Goal: Task Accomplishment & Management: Manage account settings

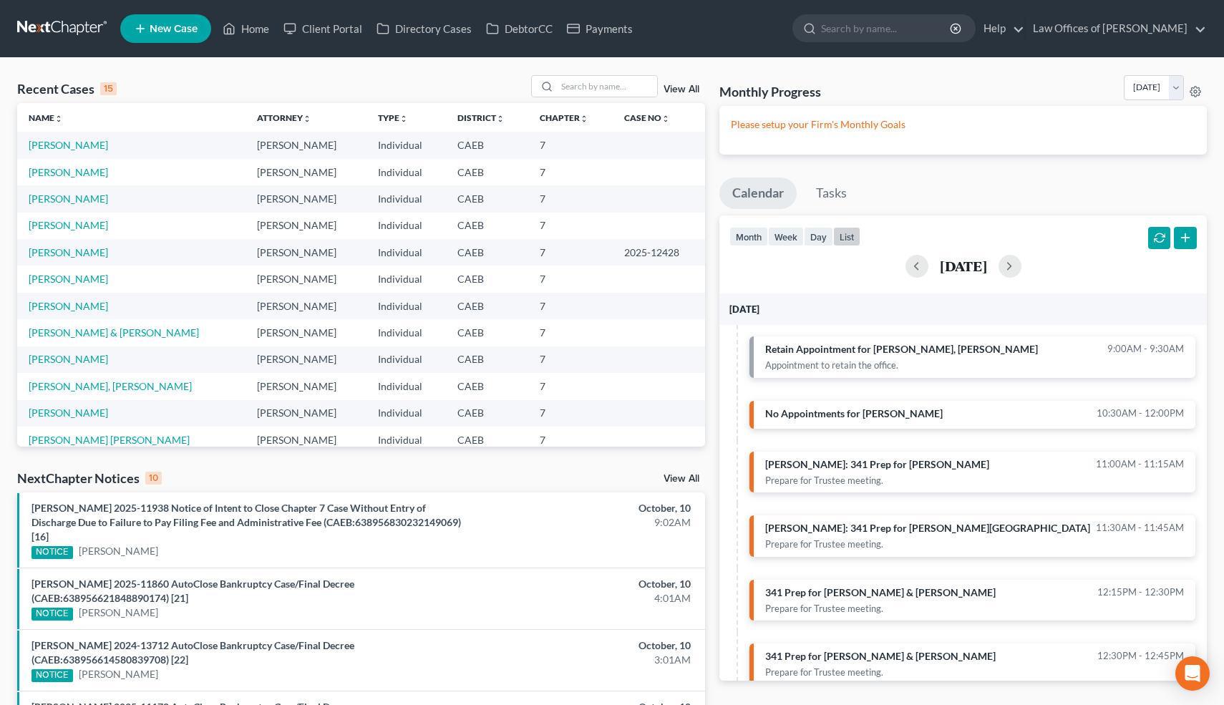
scroll to position [324, 0]
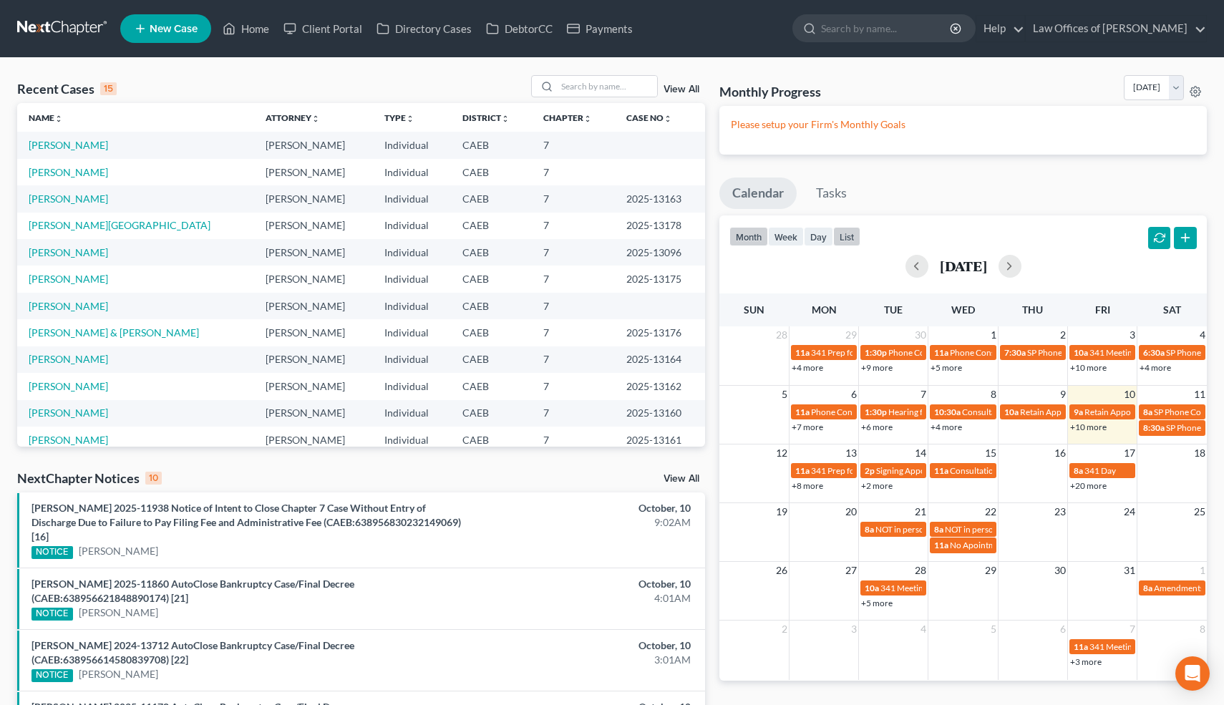
click at [842, 233] on button "list" at bounding box center [846, 236] width 27 height 19
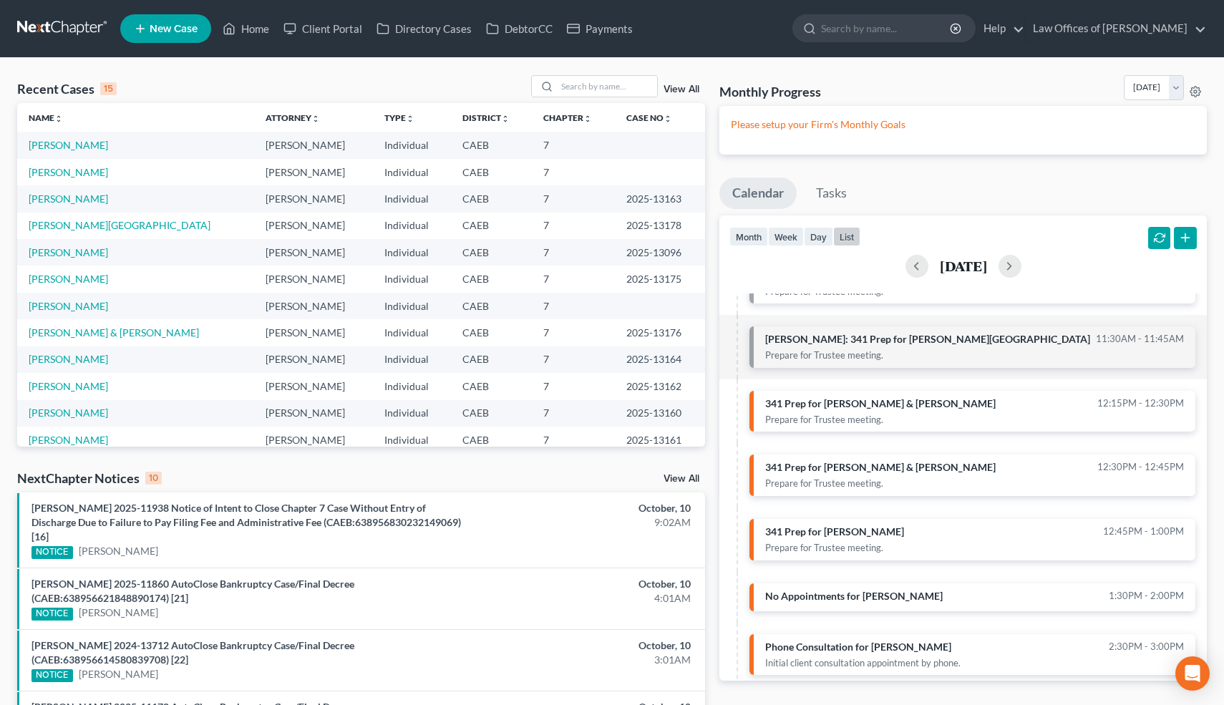
scroll to position [190, 0]
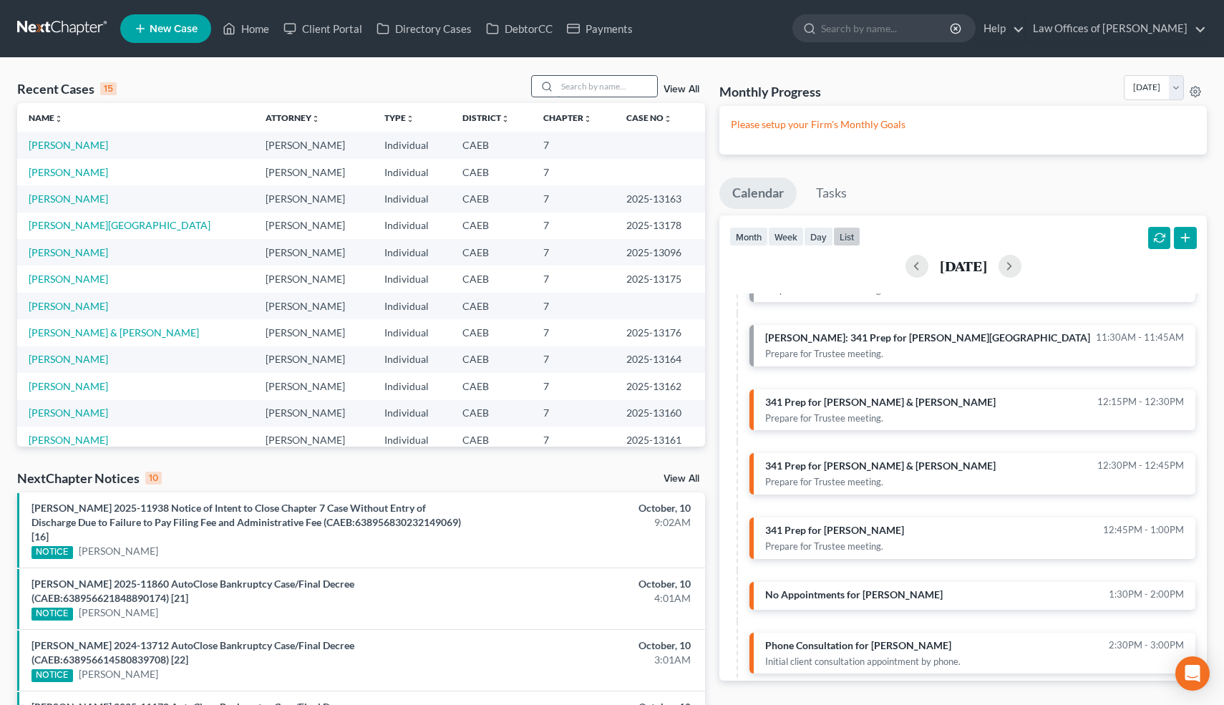
click at [583, 91] on input "search" at bounding box center [607, 86] width 100 height 21
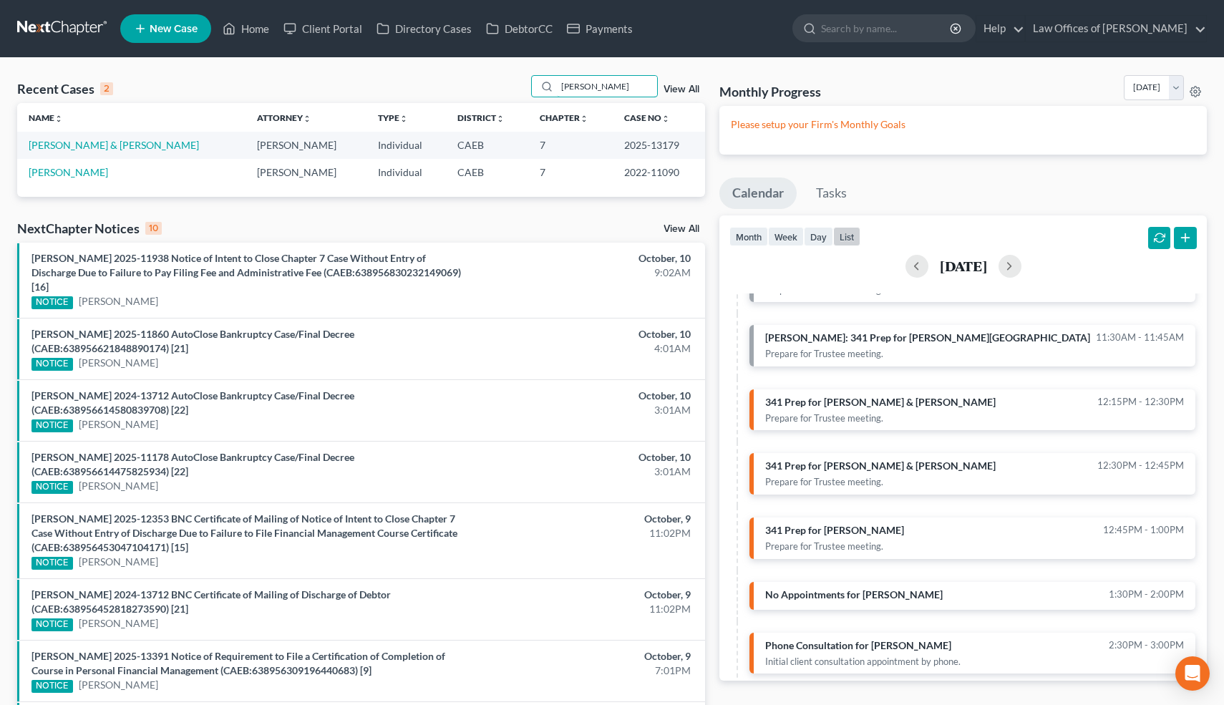
type input "[PERSON_NAME]"
click at [108, 155] on td "[PERSON_NAME] & [PERSON_NAME]" at bounding box center [131, 145] width 228 height 26
click at [107, 145] on link "[PERSON_NAME] & [PERSON_NAME]" at bounding box center [114, 145] width 170 height 12
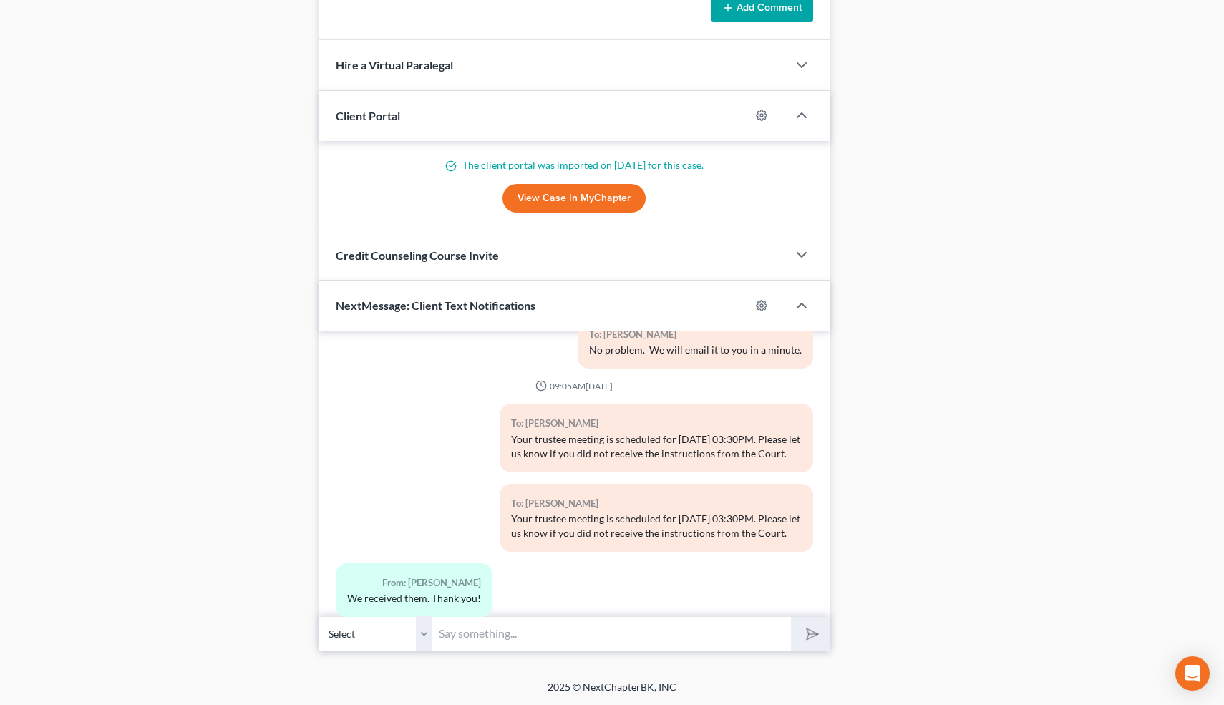
scroll to position [1398, 0]
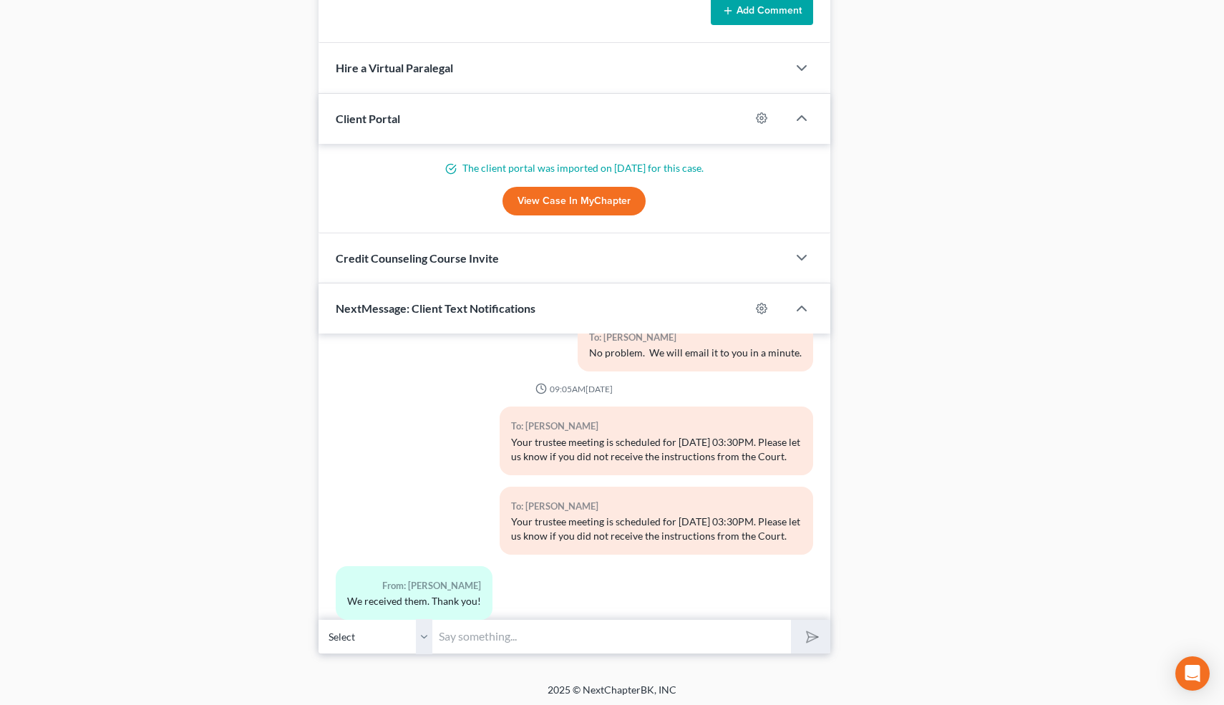
click at [425, 633] on select "Select [PHONE_NUMBER] - [PERSON_NAME] [PHONE_NUMBER] - [PERSON_NAME] [PHONE_NUM…" at bounding box center [375, 636] width 115 height 35
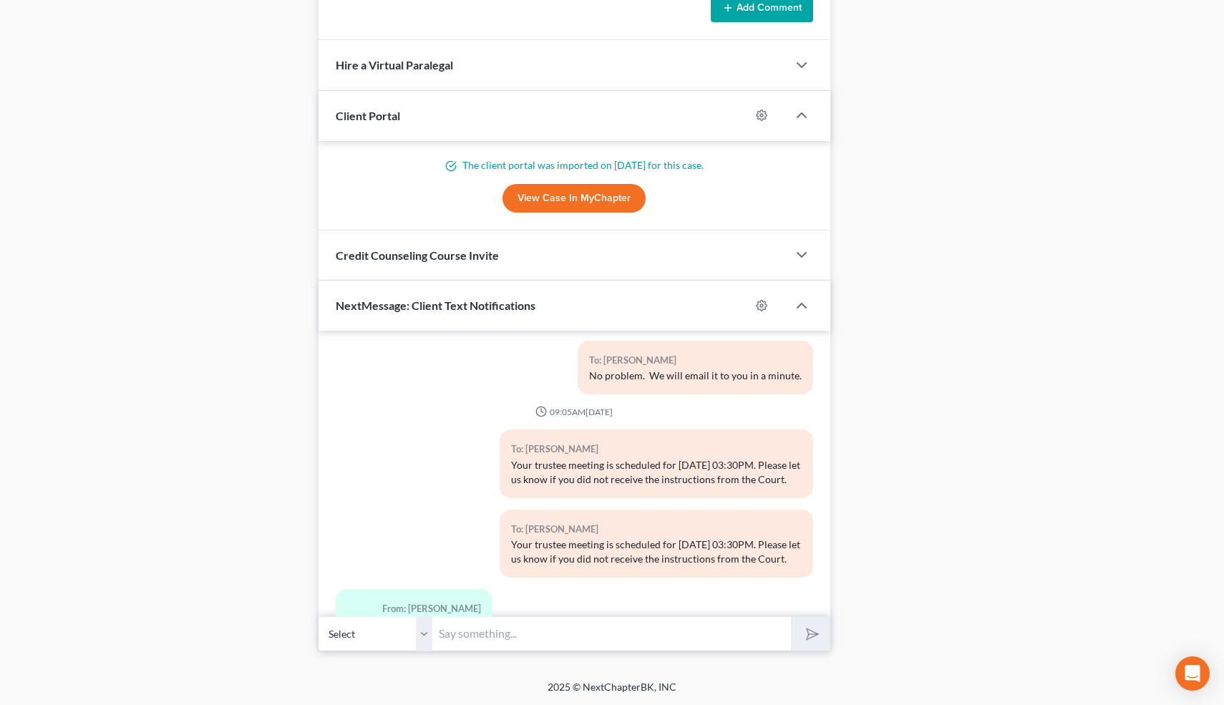
scroll to position [5590, 0]
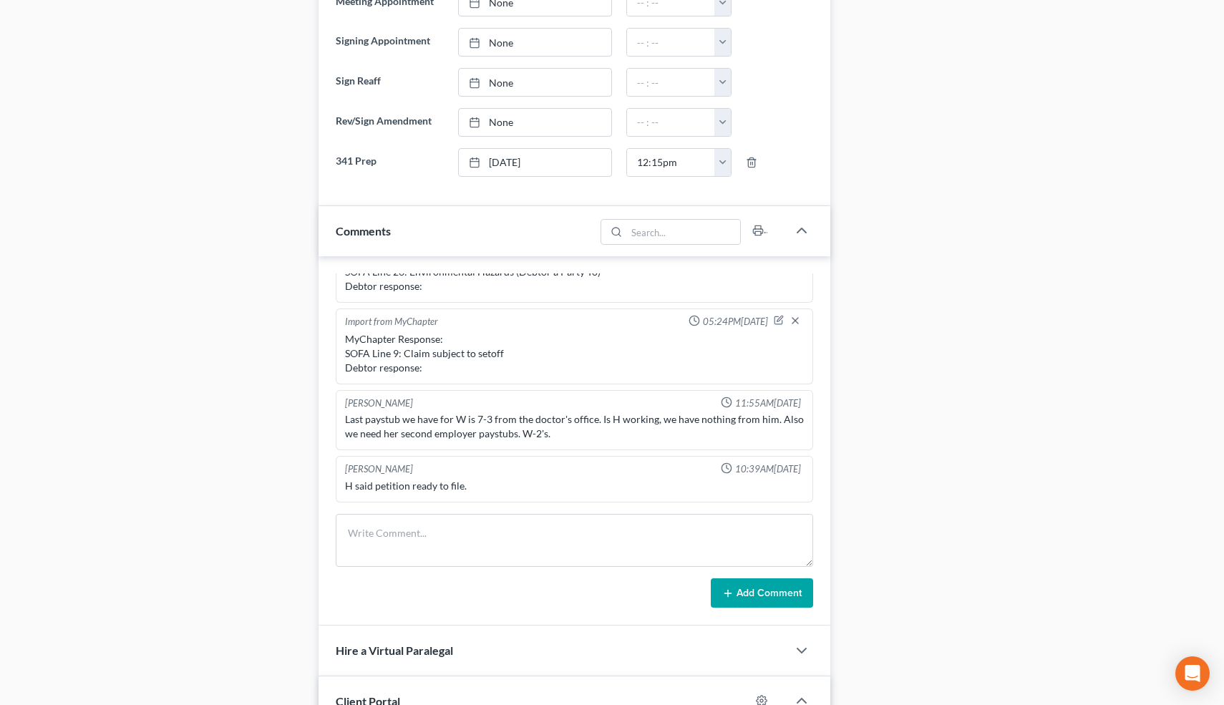
scroll to position [0, 0]
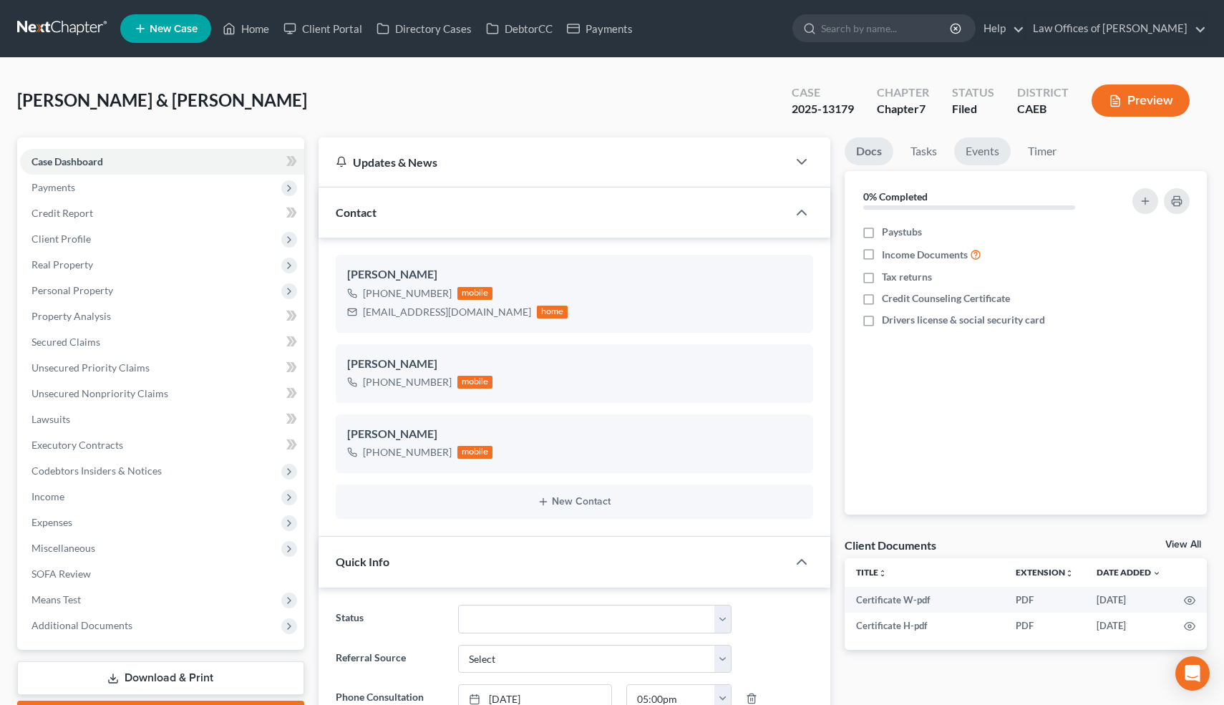
click at [983, 152] on link "Events" at bounding box center [982, 151] width 57 height 28
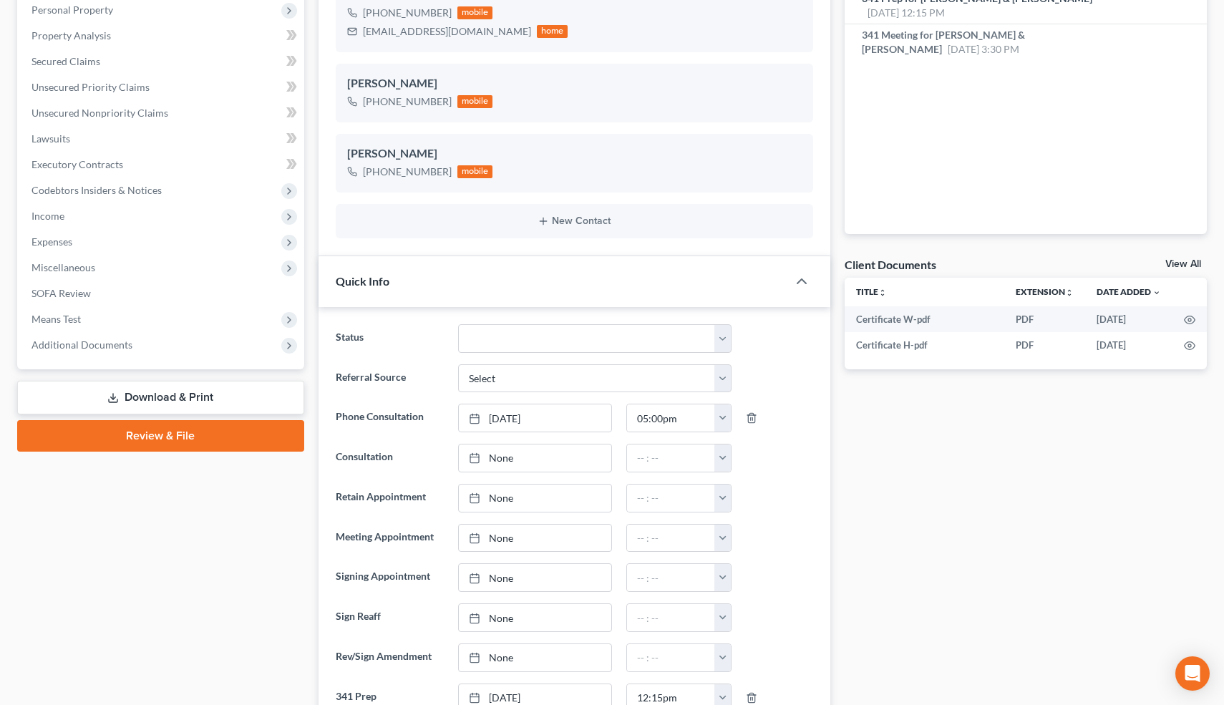
scroll to position [301, 0]
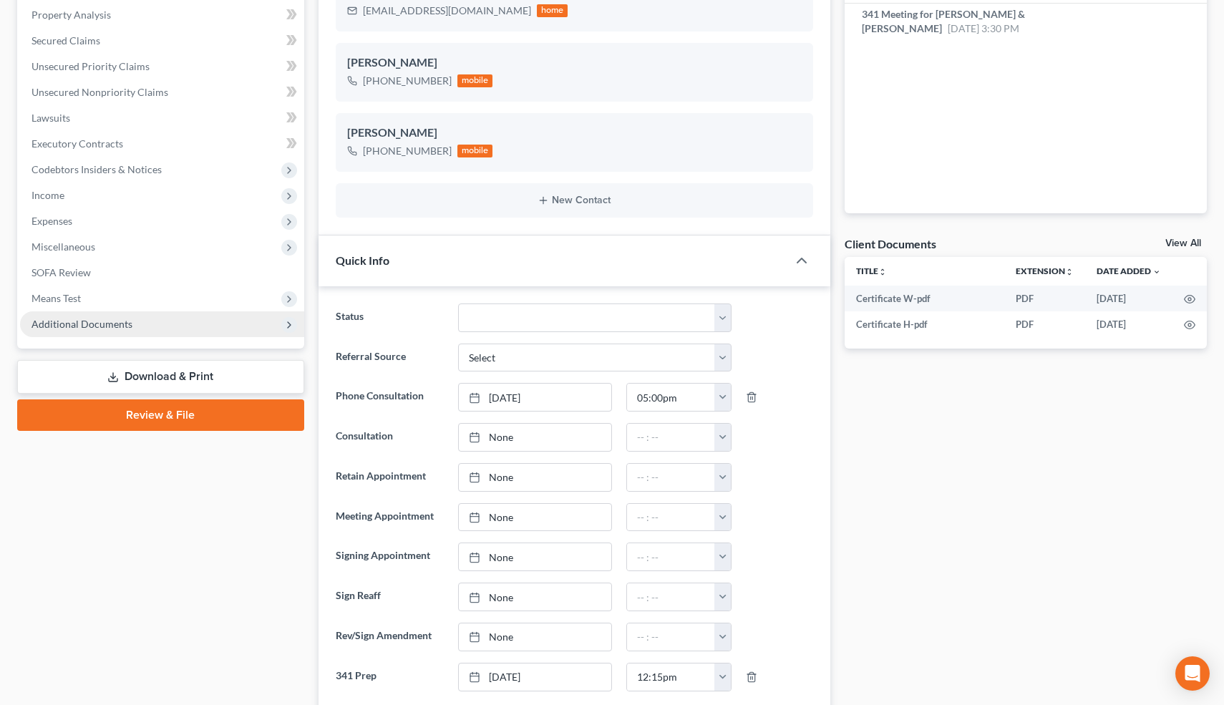
click at [103, 323] on span "Additional Documents" at bounding box center [81, 324] width 101 height 12
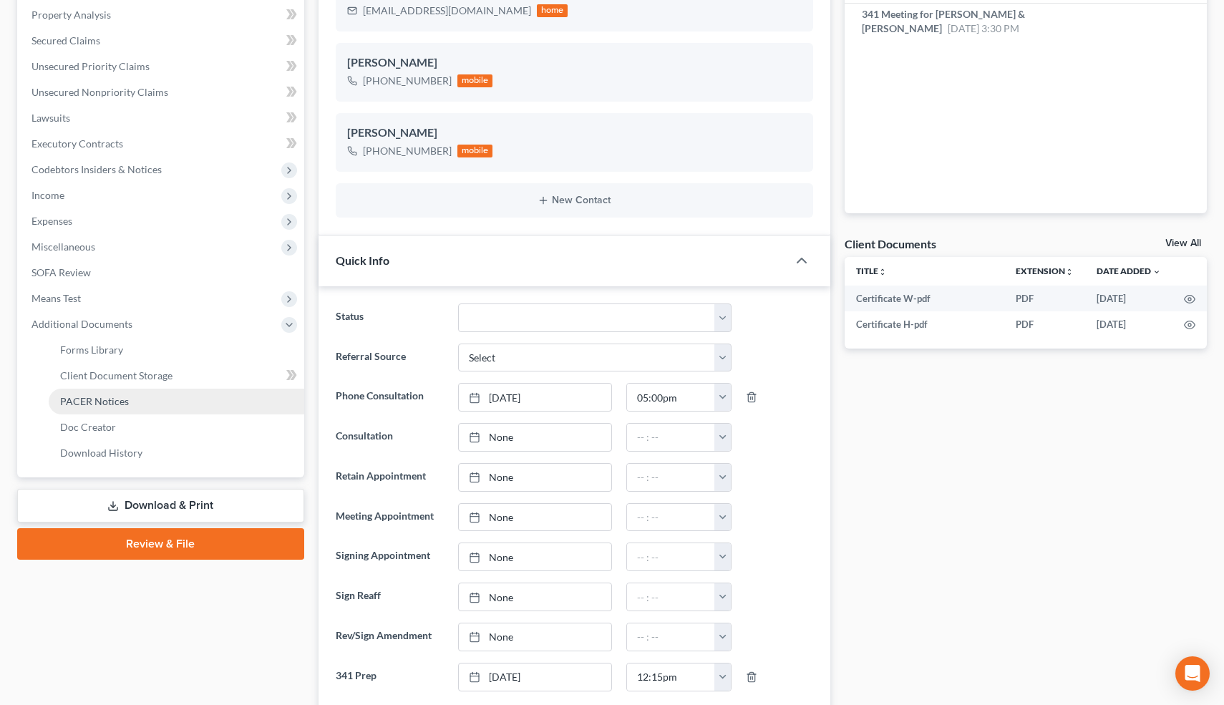
click at [95, 397] on span "PACER Notices" at bounding box center [94, 401] width 69 height 12
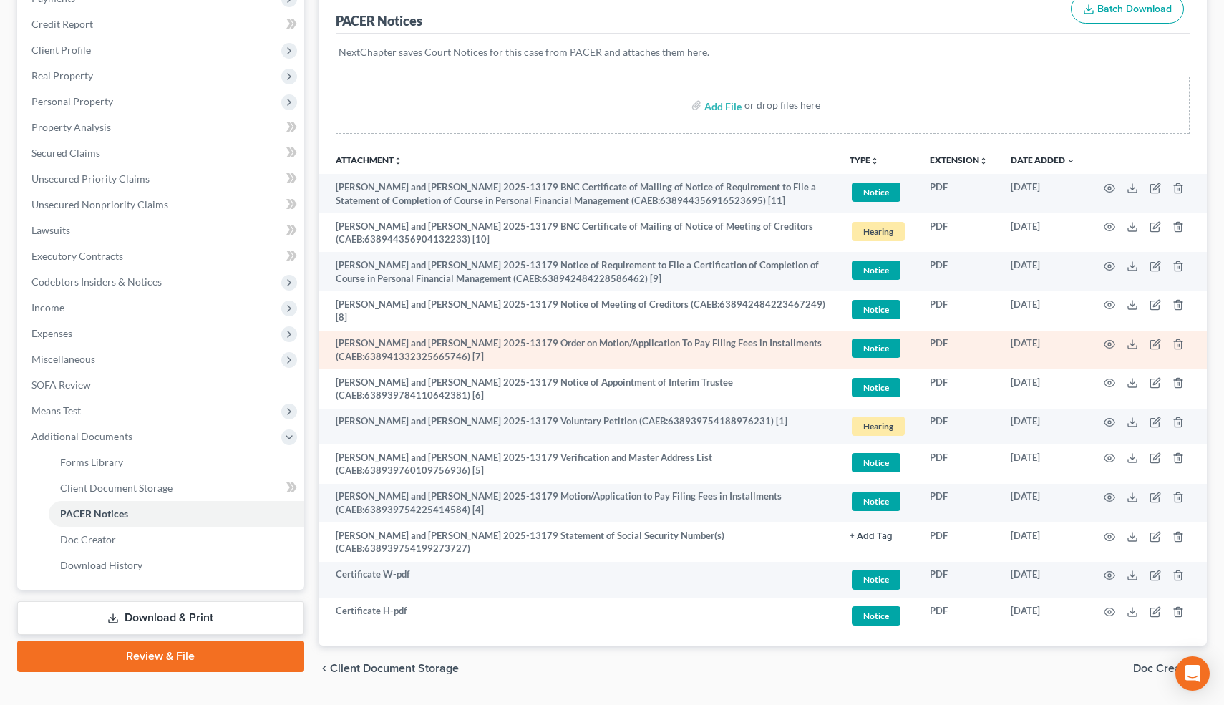
scroll to position [229, 0]
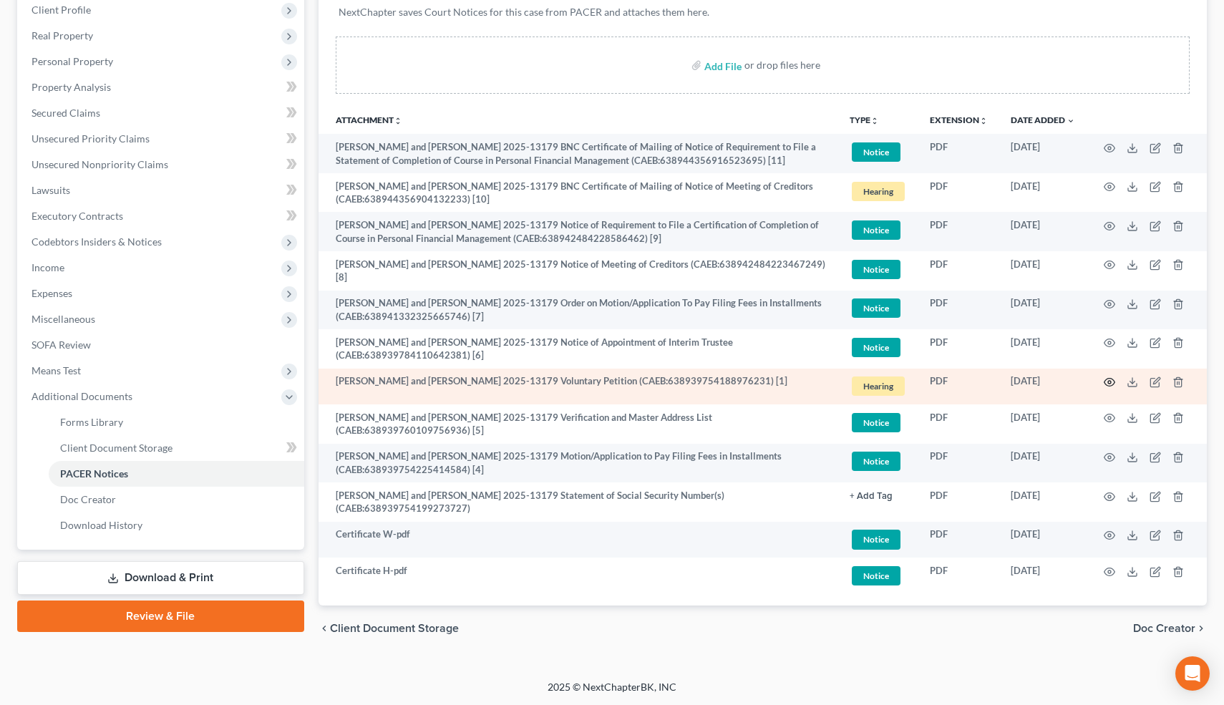
click at [1109, 381] on circle "button" at bounding box center [1109, 382] width 3 height 3
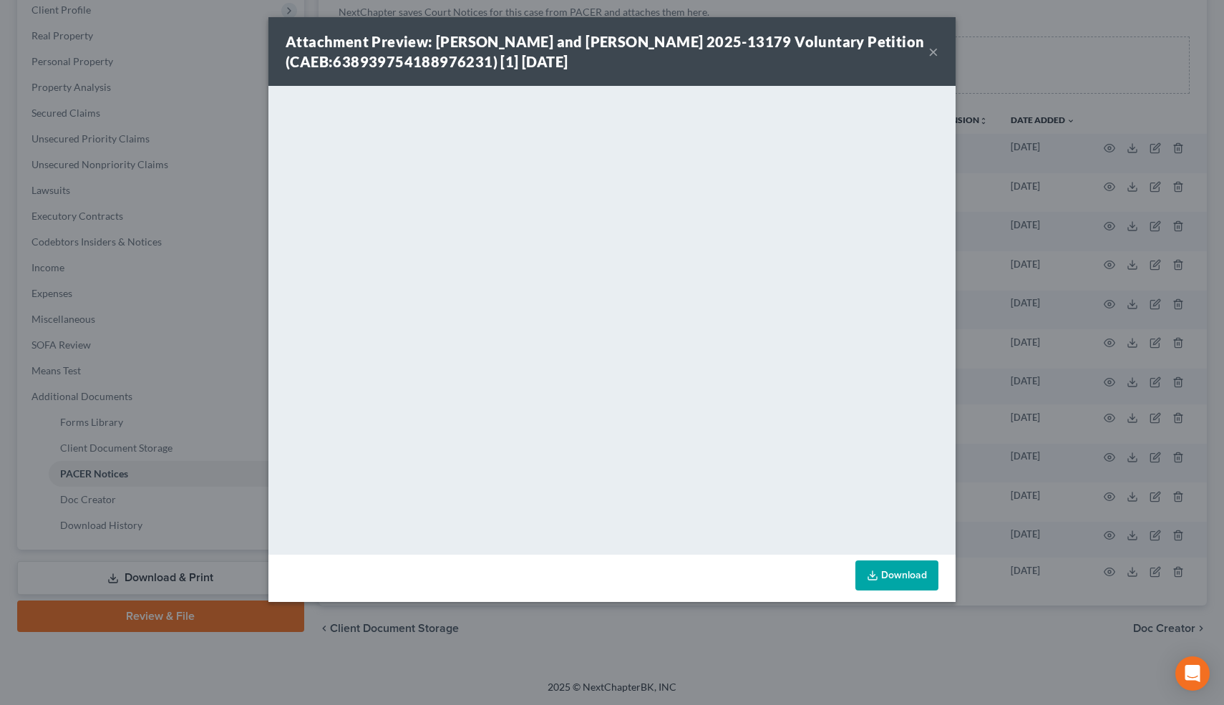
click at [931, 52] on button "×" at bounding box center [933, 51] width 10 height 17
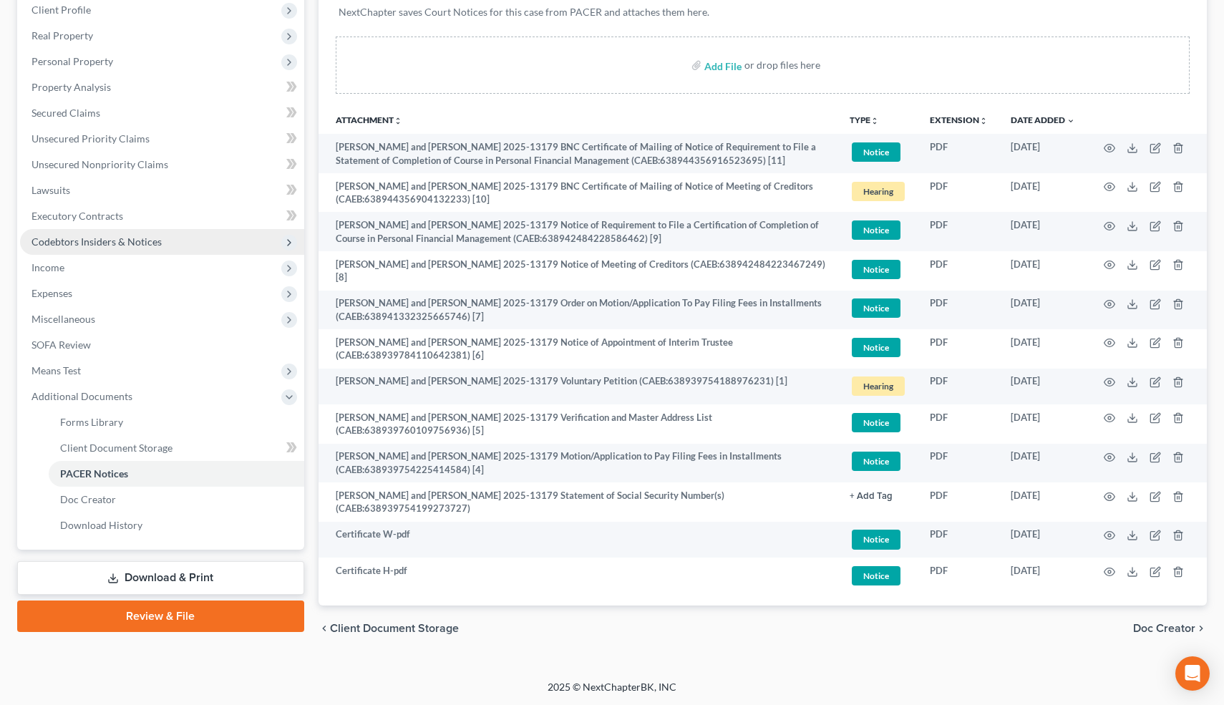
scroll to position [0, 0]
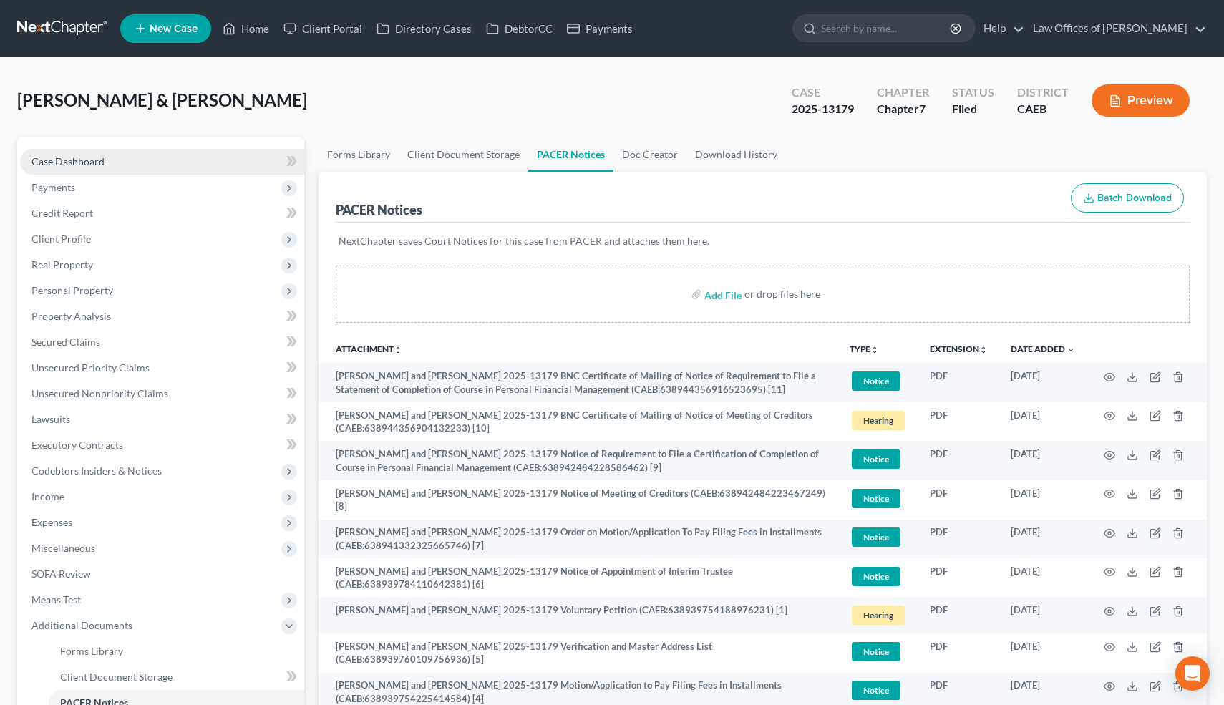
click at [110, 165] on link "Case Dashboard" at bounding box center [162, 162] width 284 height 26
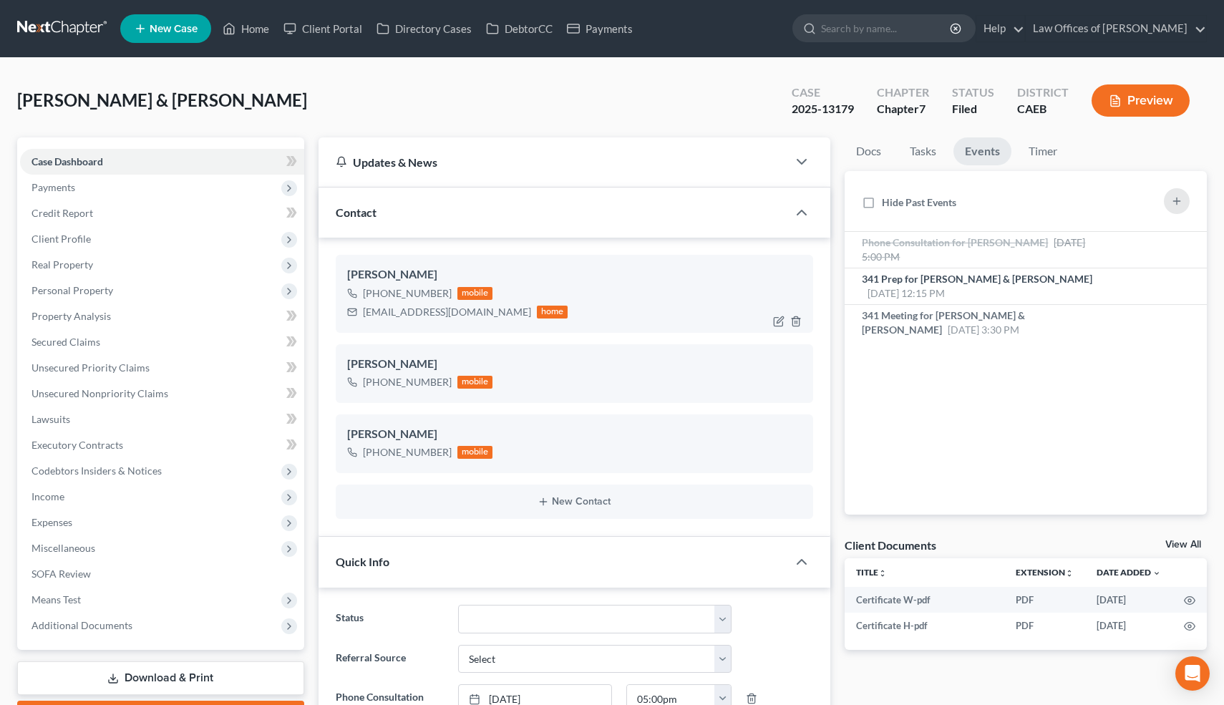
scroll to position [5590, 0]
click at [412, 313] on div "[EMAIL_ADDRESS][DOMAIN_NAME]" at bounding box center [447, 312] width 168 height 14
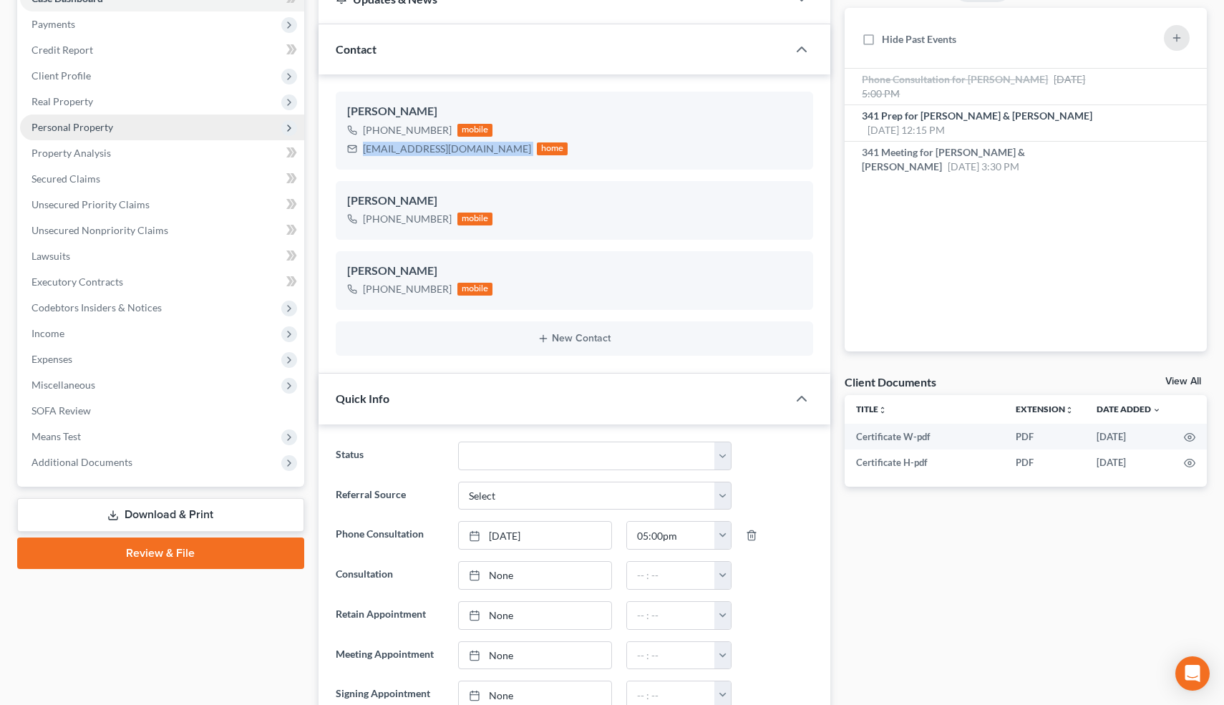
scroll to position [170, 0]
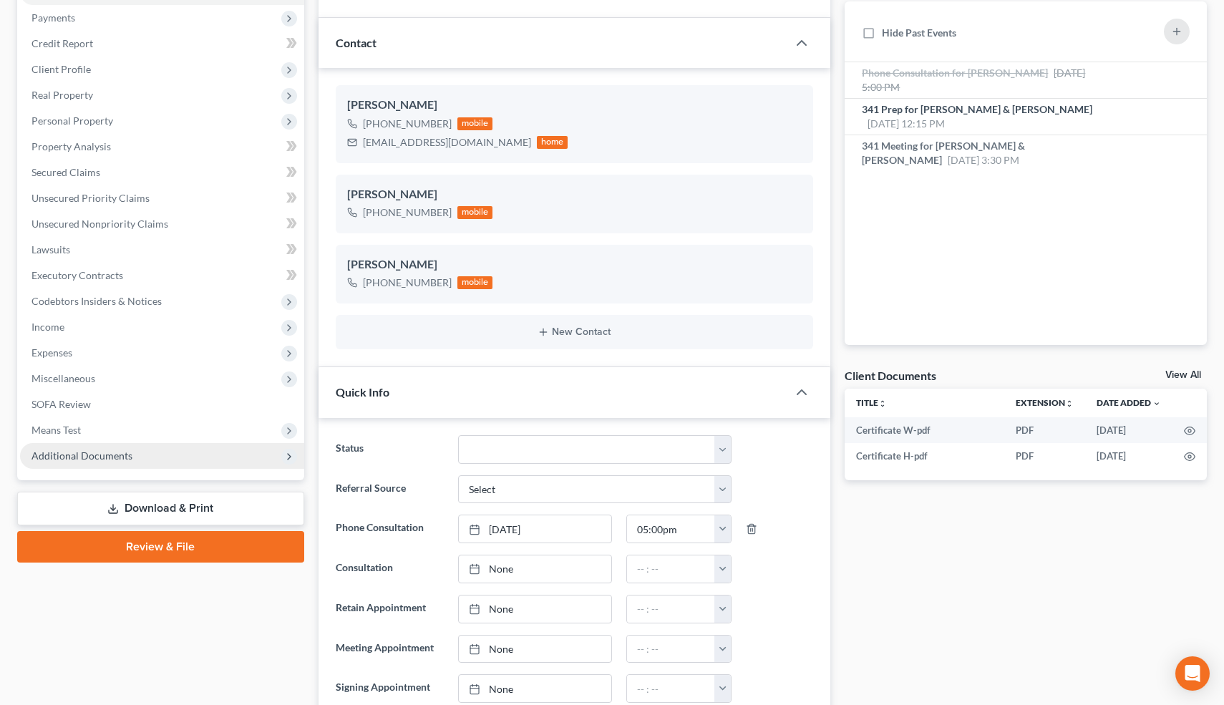
click at [83, 455] on span "Additional Documents" at bounding box center [81, 455] width 101 height 12
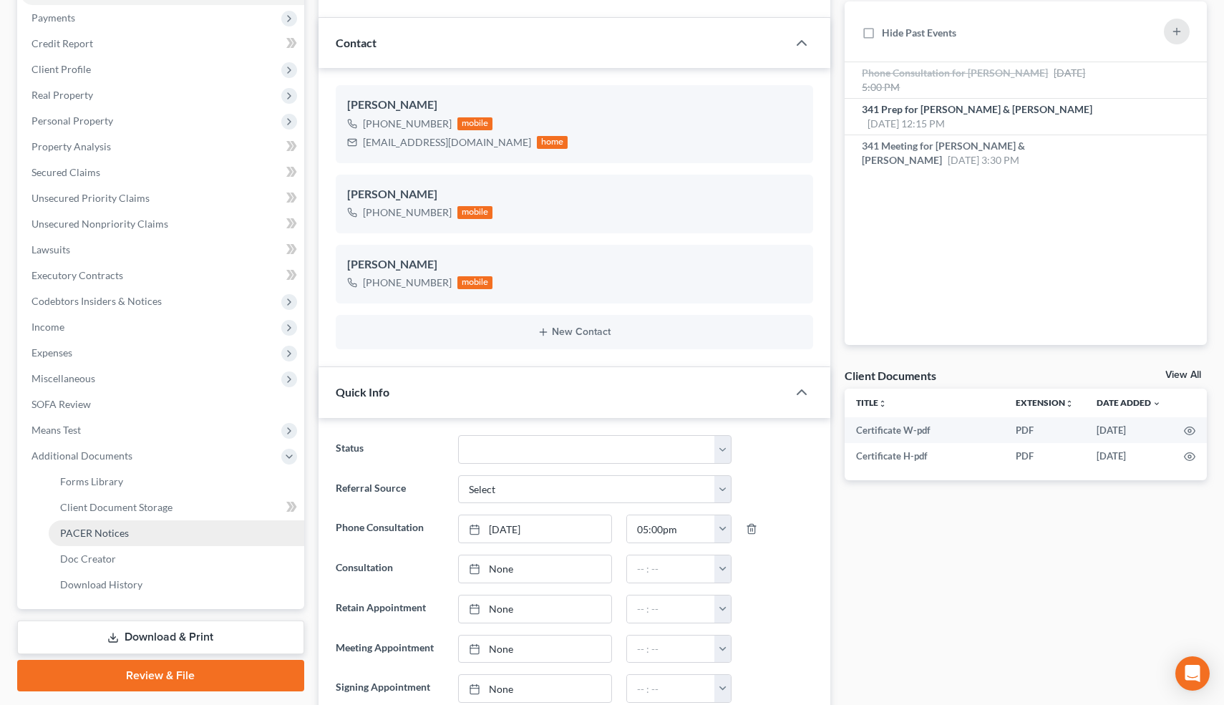
click at [99, 531] on span "PACER Notices" at bounding box center [94, 533] width 69 height 12
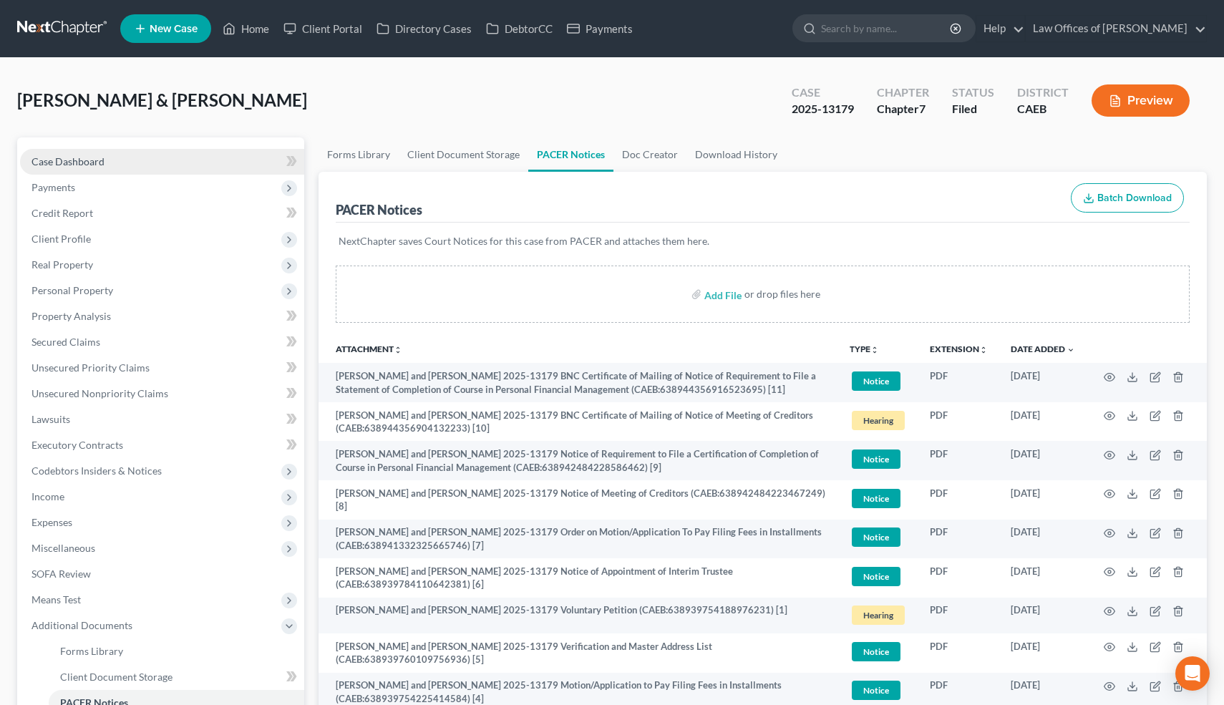
click at [109, 160] on link "Case Dashboard" at bounding box center [162, 162] width 284 height 26
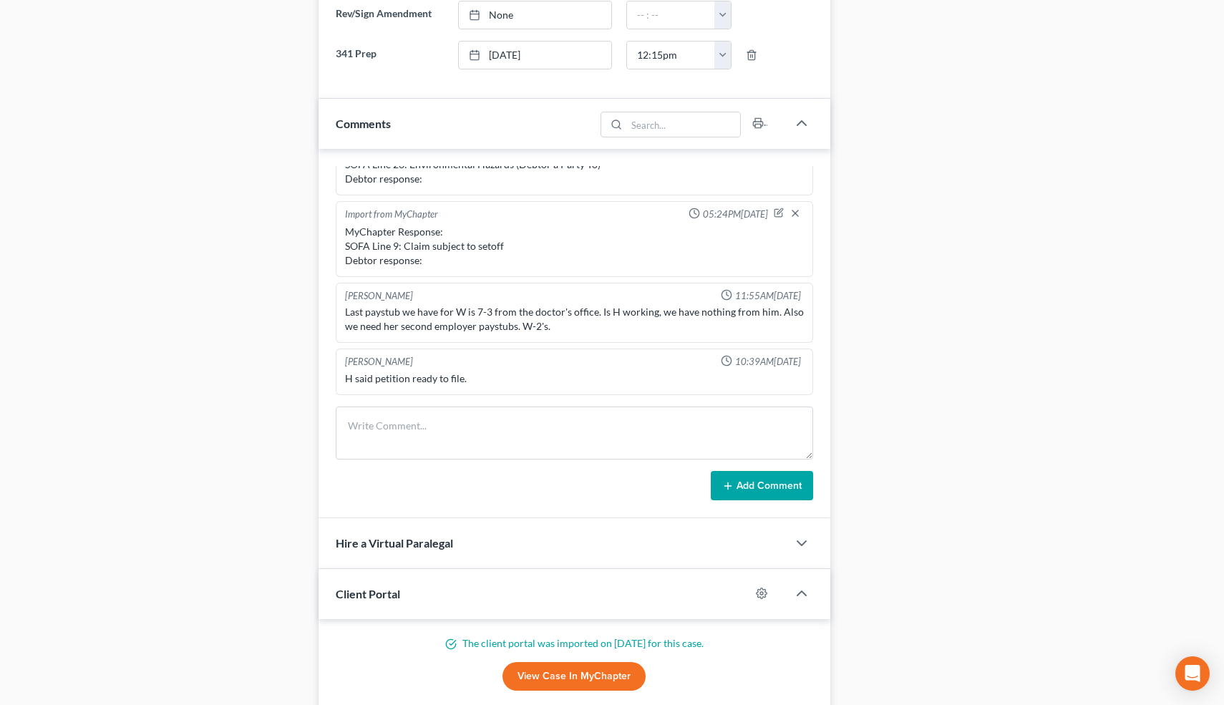
scroll to position [926, 0]
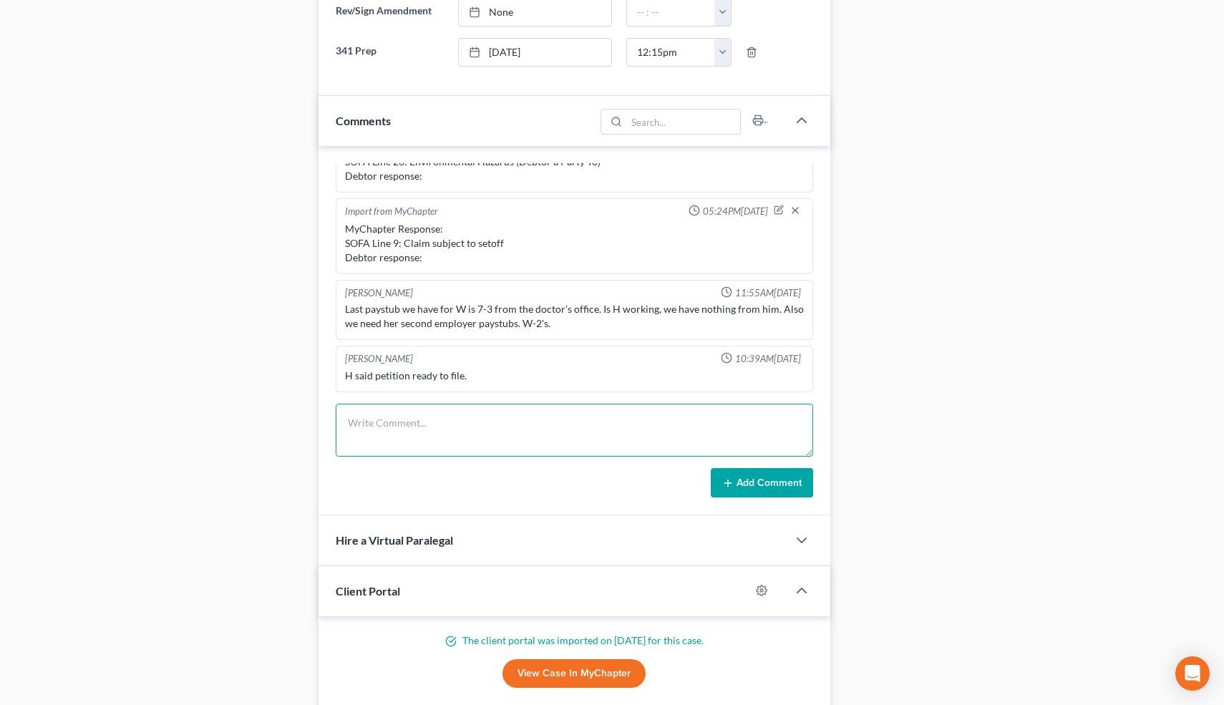
click at [490, 437] on textarea at bounding box center [575, 430] width 478 height 53
type textarea "PC re: 341 prep."
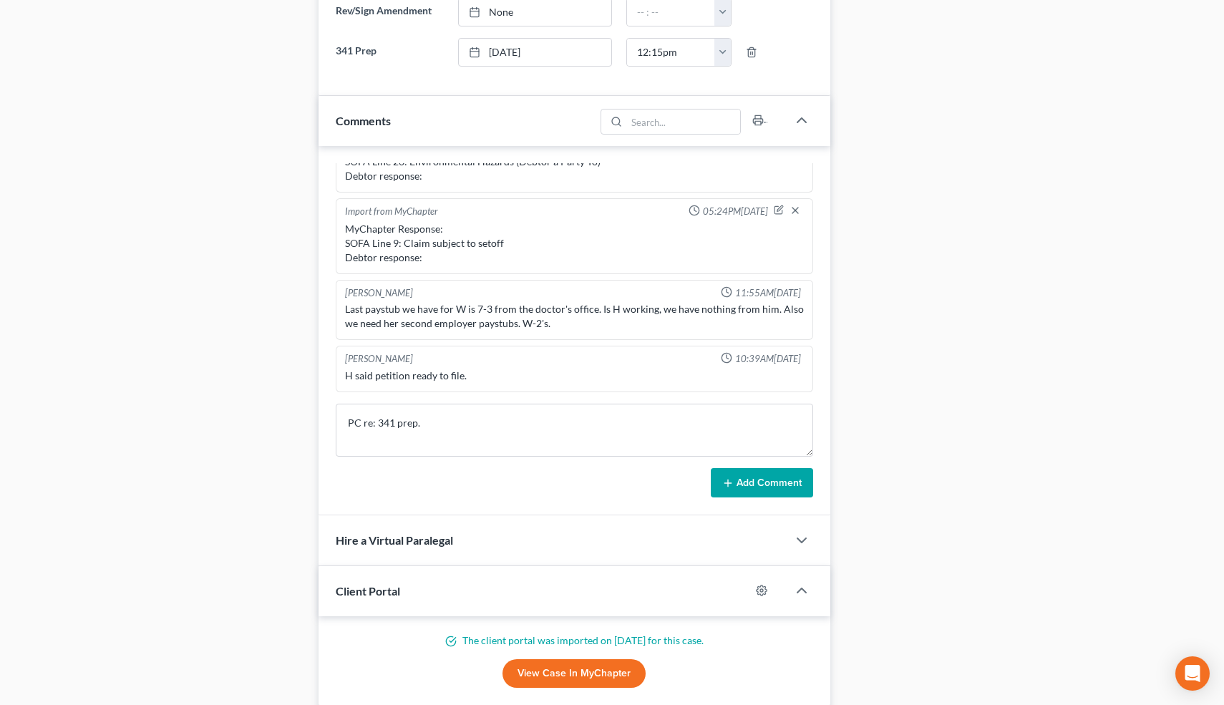
click at [779, 478] on button "Add Comment" at bounding box center [762, 483] width 102 height 30
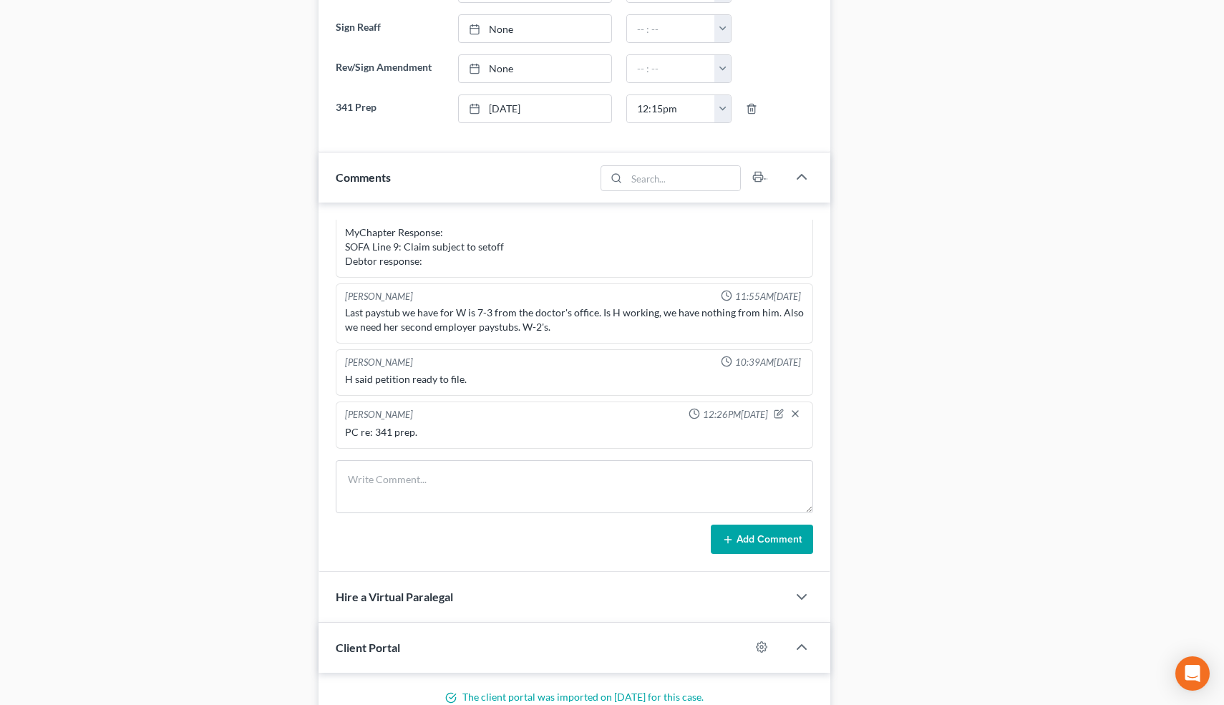
scroll to position [920, 0]
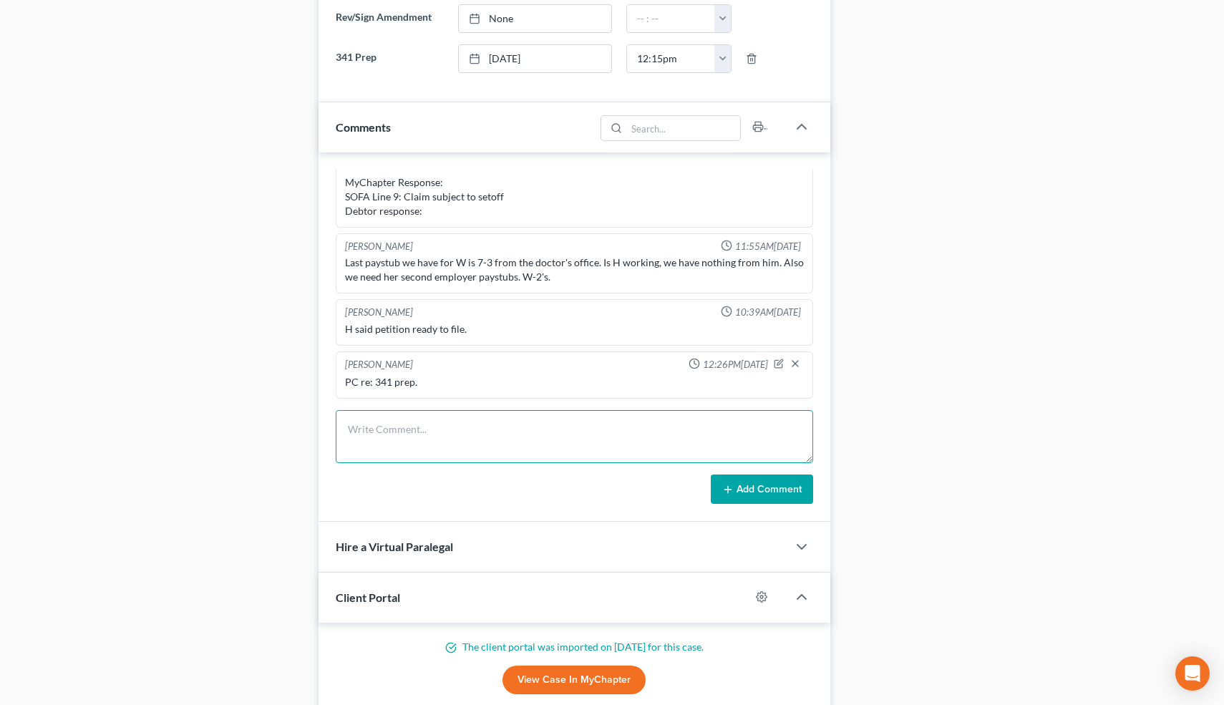
click at [395, 434] on textarea at bounding box center [575, 436] width 478 height 53
click at [777, 361] on icon "button" at bounding box center [779, 364] width 10 height 10
click at [485, 391] on textarea "PC re: 341 prep." at bounding box center [574, 401] width 459 height 53
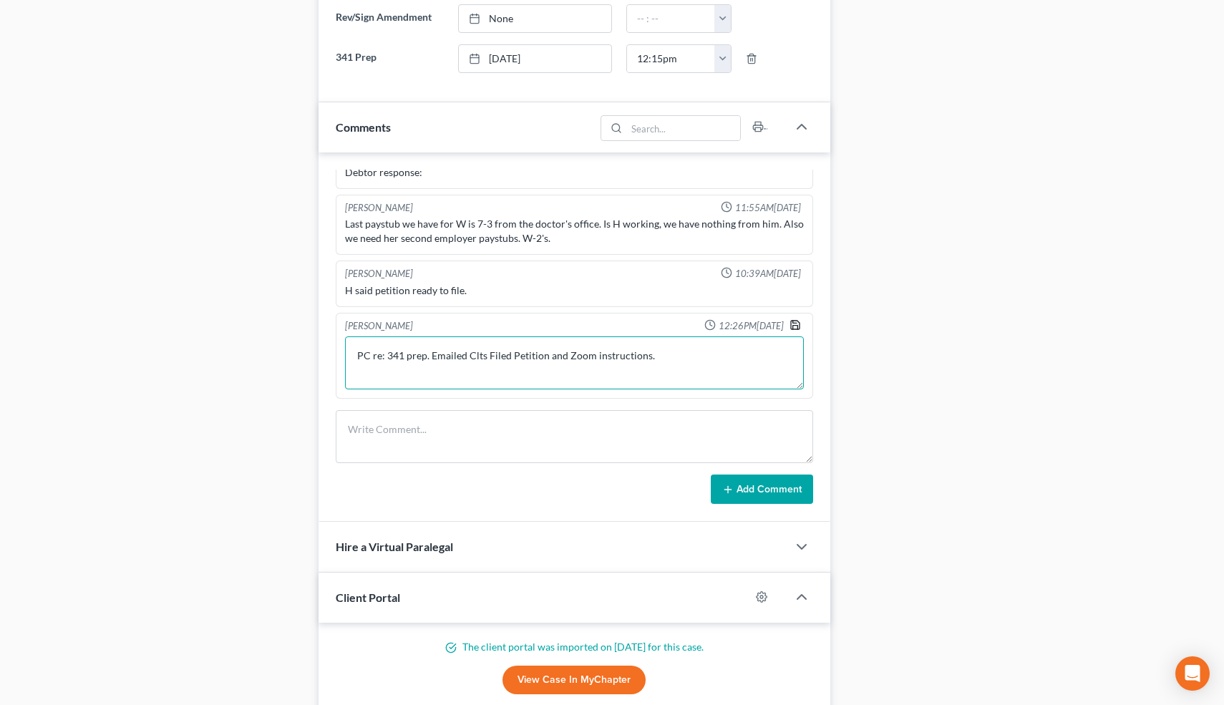
type textarea "PC re: 341 prep. Emailed Clts Filed Petition and Zoom instructions."
click at [798, 321] on icon "button" at bounding box center [795, 325] width 9 height 9
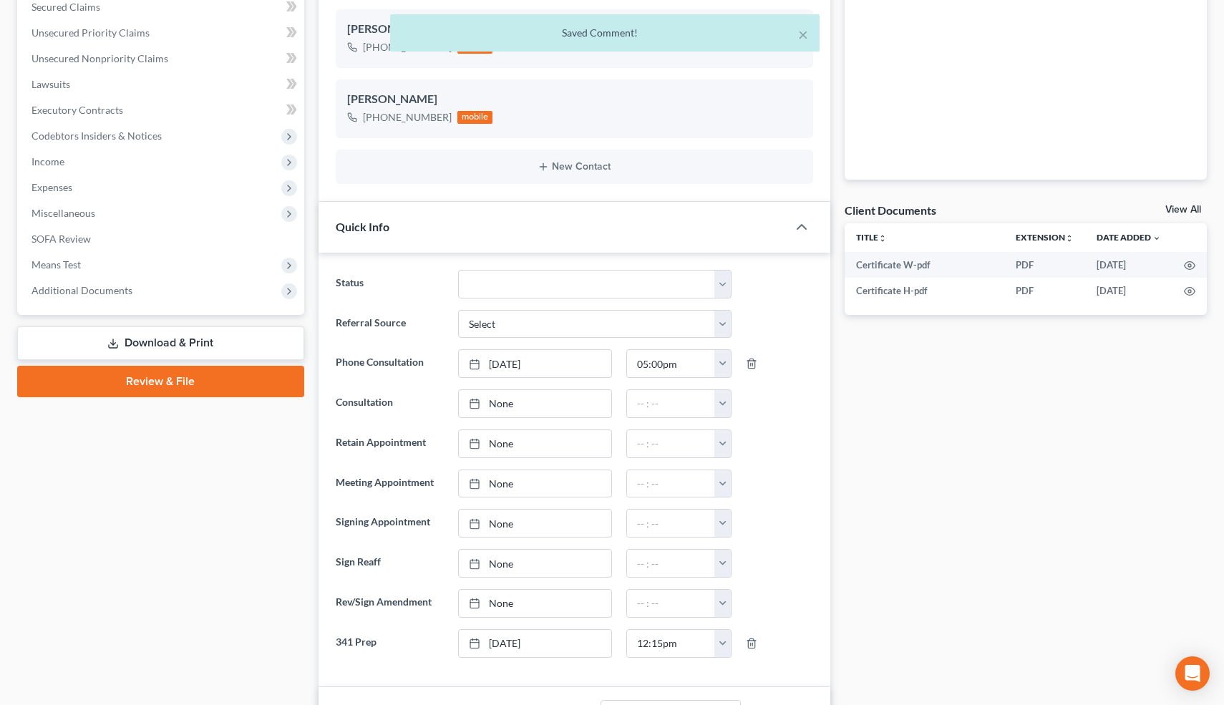
scroll to position [0, 0]
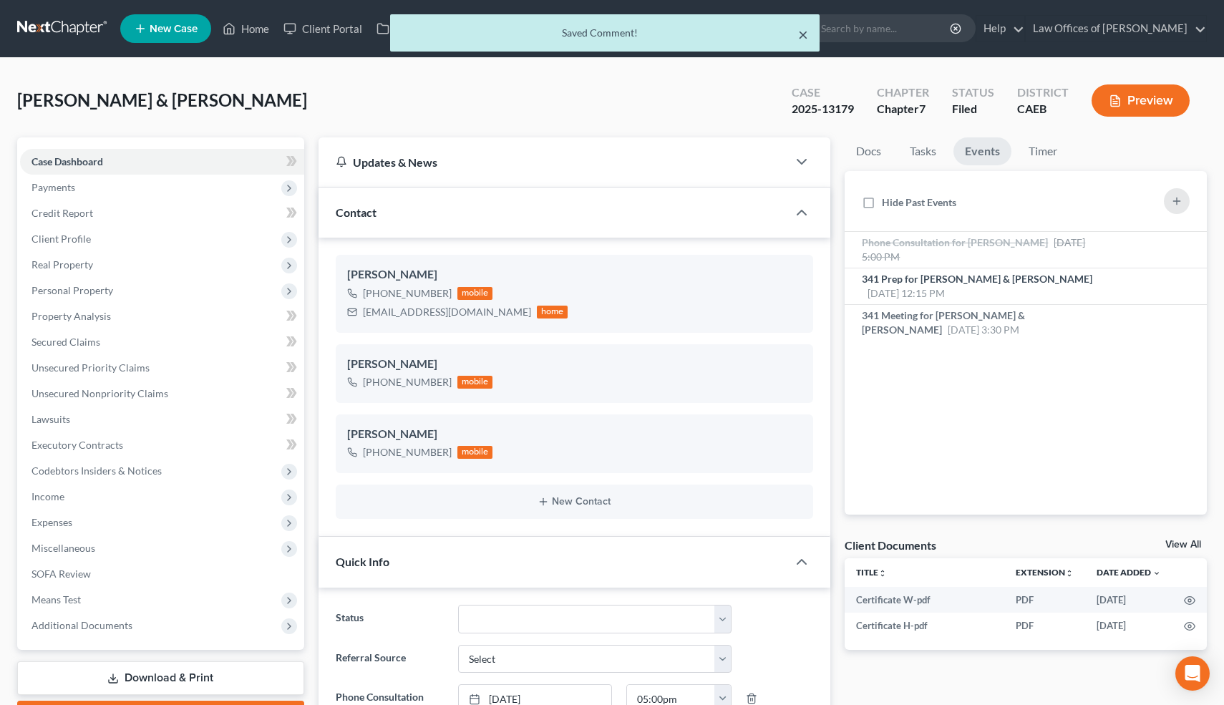
click at [803, 34] on button "×" at bounding box center [803, 34] width 10 height 17
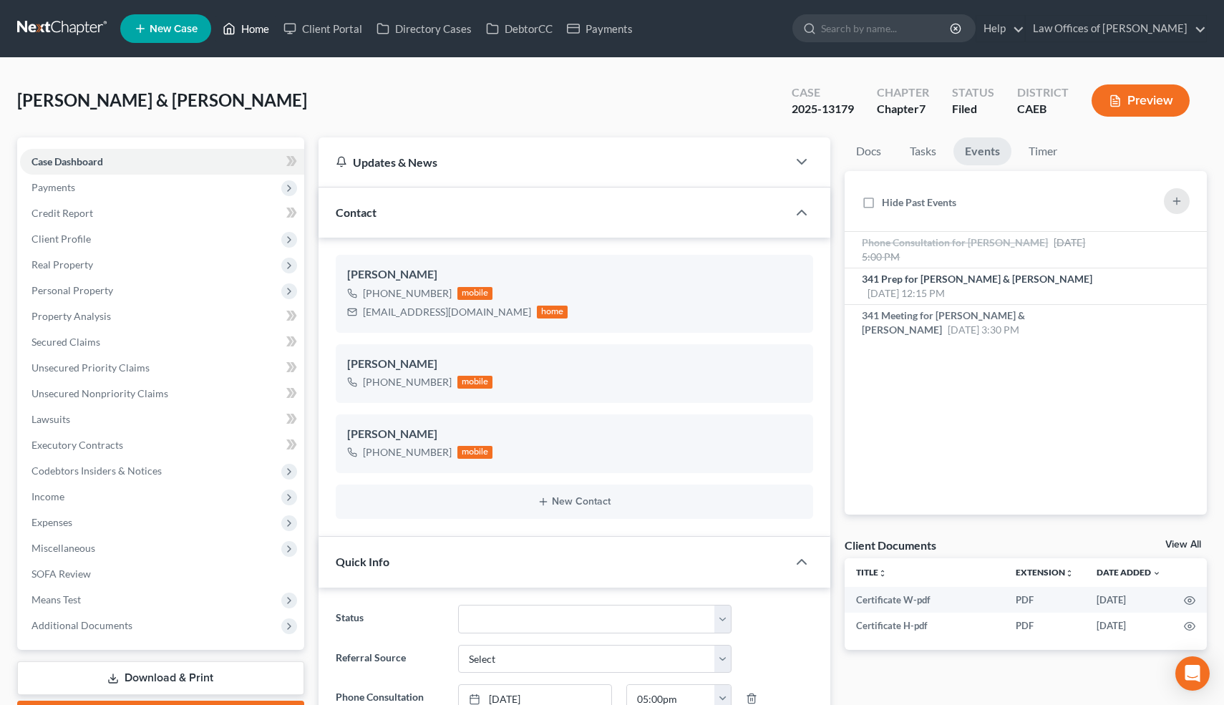
click at [261, 31] on link "Home" at bounding box center [245, 29] width 61 height 26
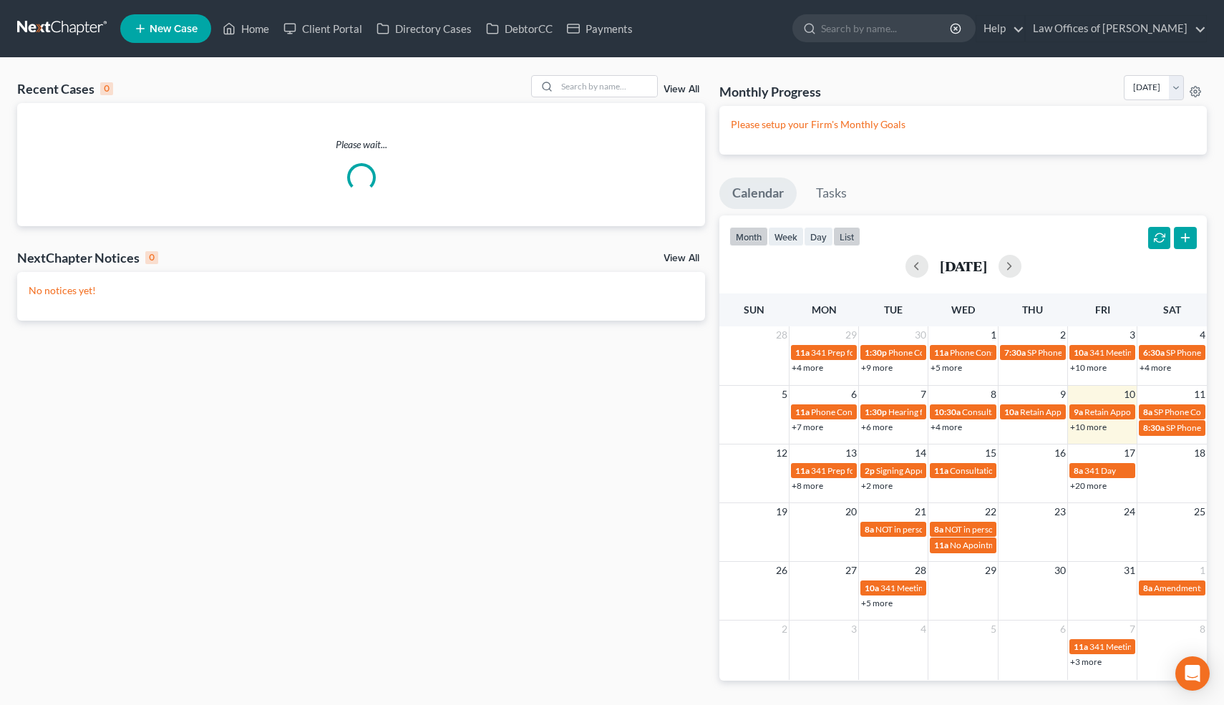
click at [848, 234] on button "list" at bounding box center [846, 236] width 27 height 19
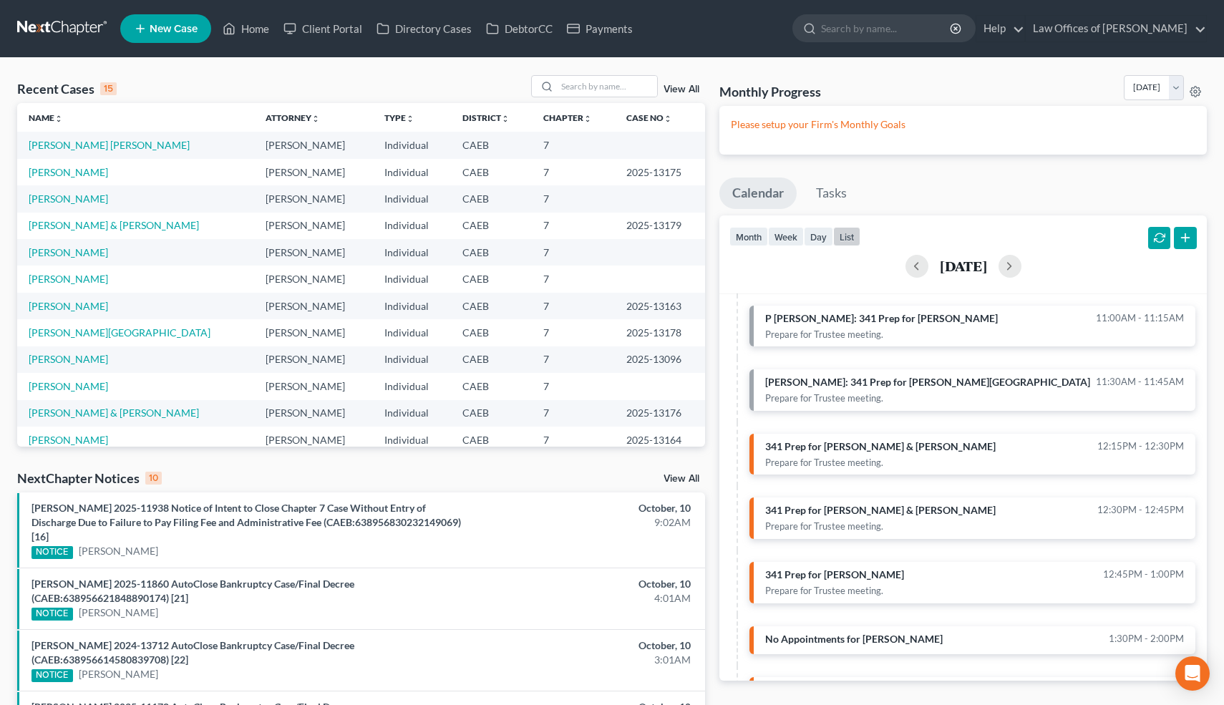
scroll to position [150, 0]
click at [620, 90] on input "search" at bounding box center [607, 86] width 100 height 21
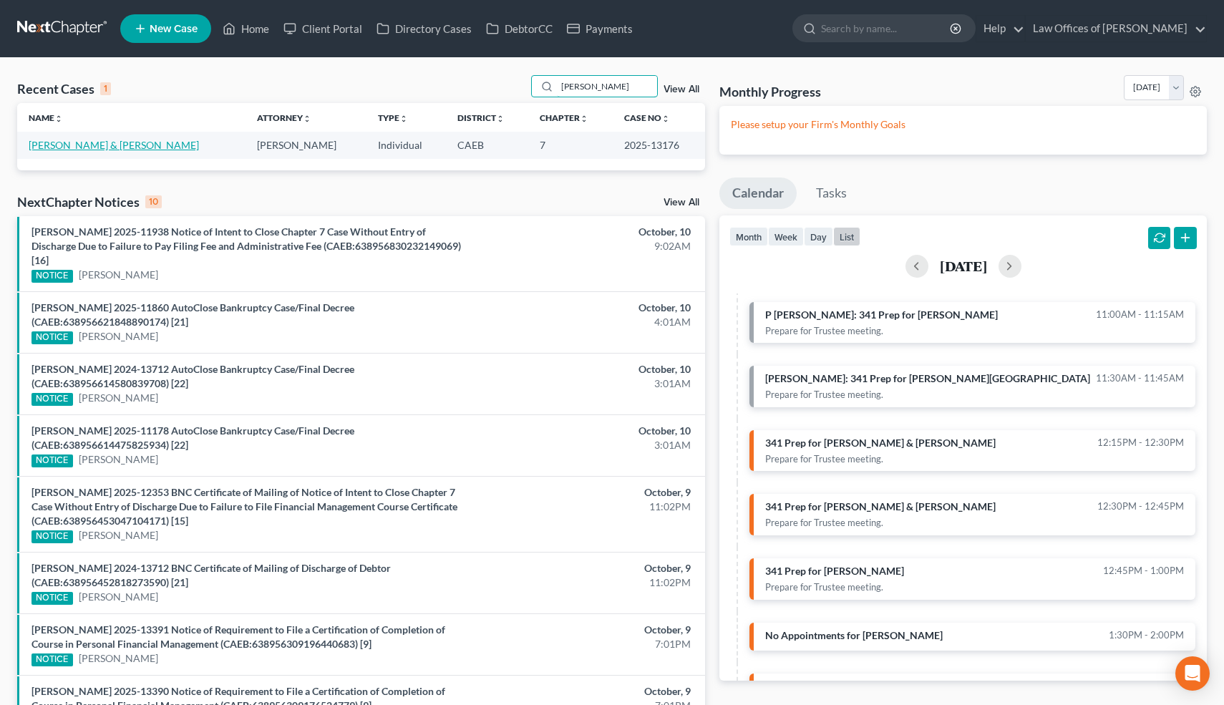
type input "[PERSON_NAME]"
click at [117, 144] on link "[PERSON_NAME] & [PERSON_NAME]" at bounding box center [114, 145] width 170 height 12
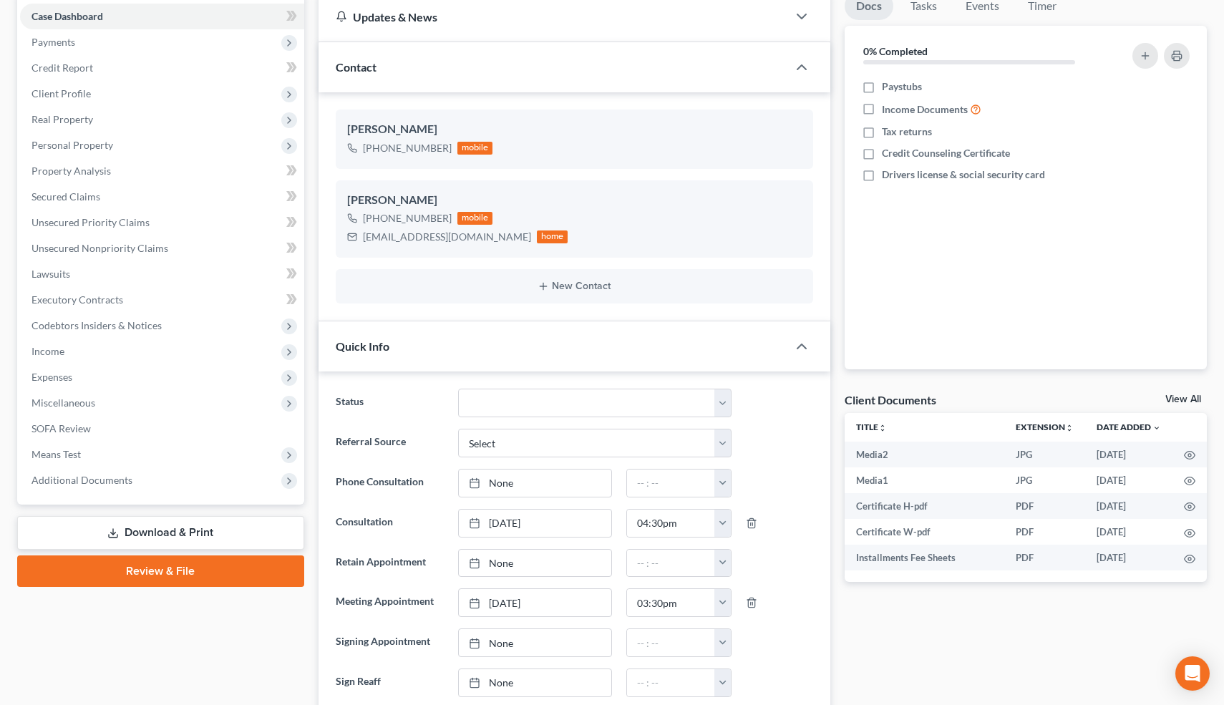
scroll to position [133, 0]
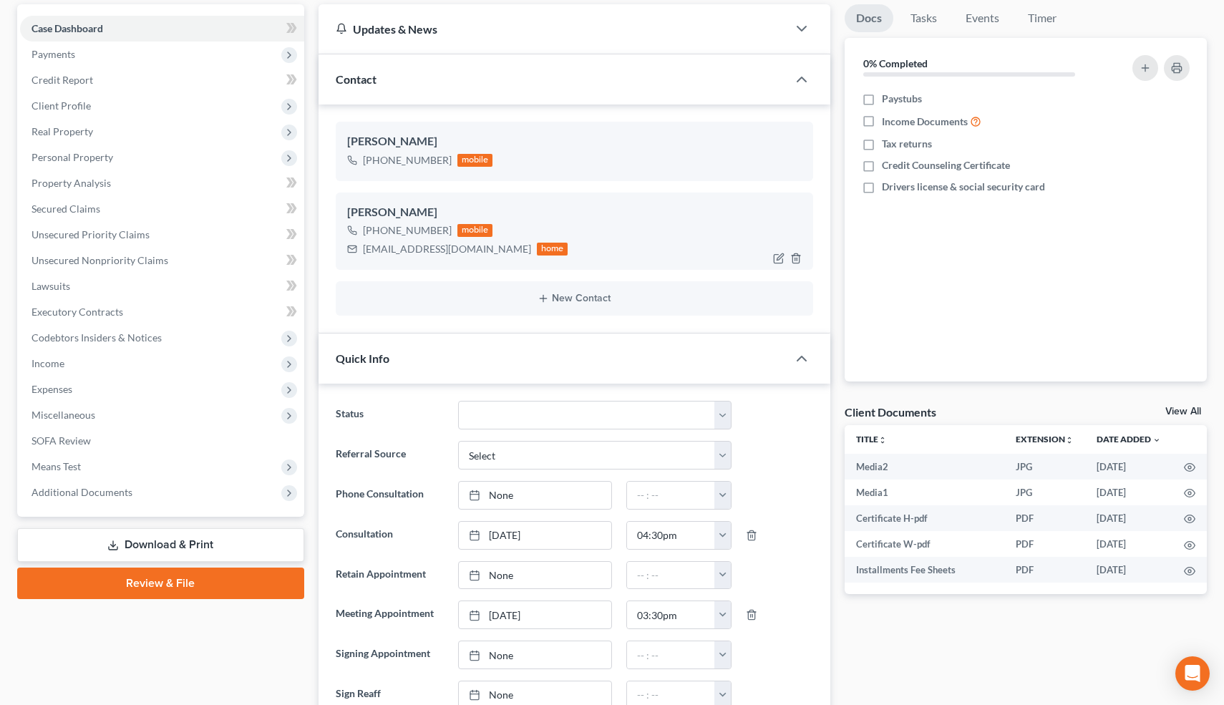
click at [407, 249] on div "[EMAIL_ADDRESS][DOMAIN_NAME]" at bounding box center [447, 249] width 168 height 14
copy div "[EMAIL_ADDRESS][DOMAIN_NAME]"
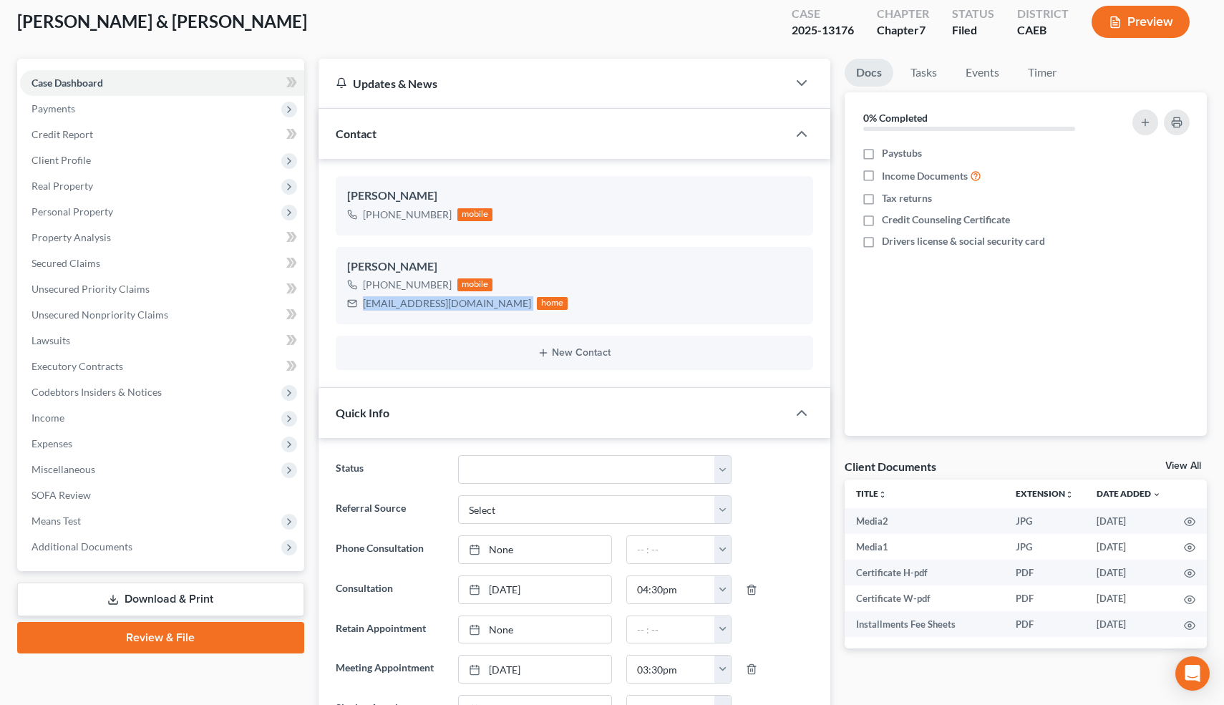
scroll to position [59, 0]
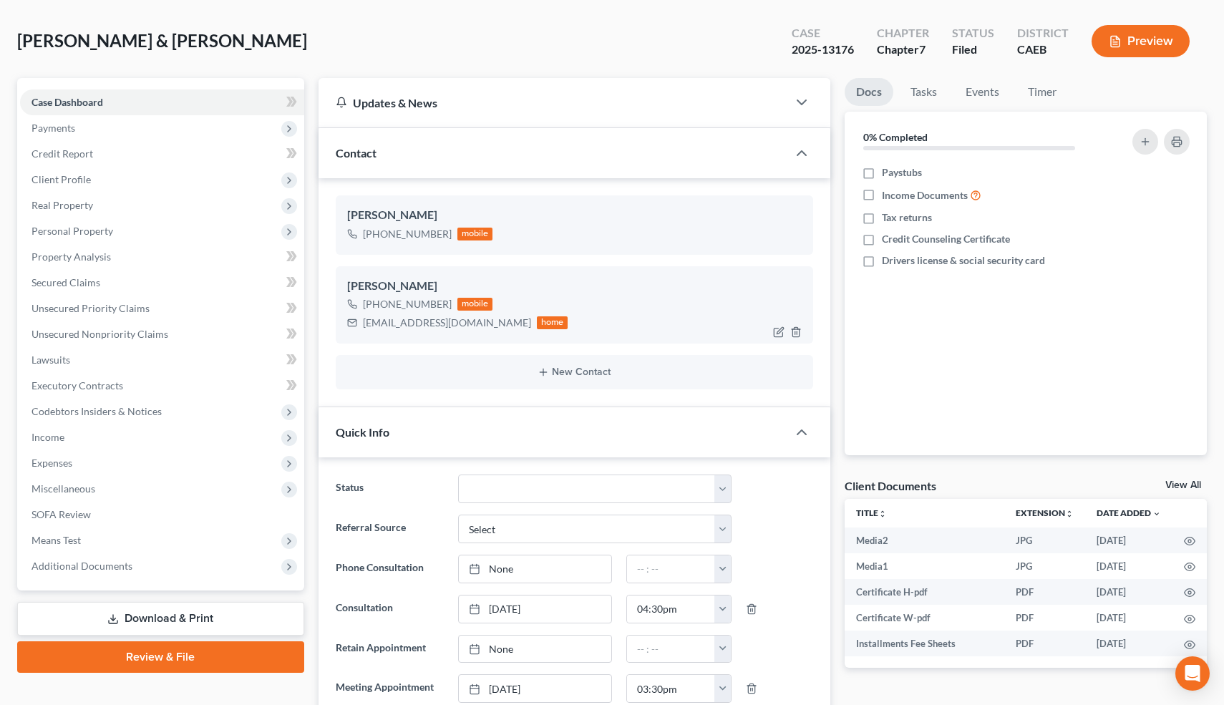
click at [585, 318] on div "[PHONE_NUMBER] mobile [EMAIL_ADDRESS][DOMAIN_NAME] home" at bounding box center [574, 313] width 455 height 37
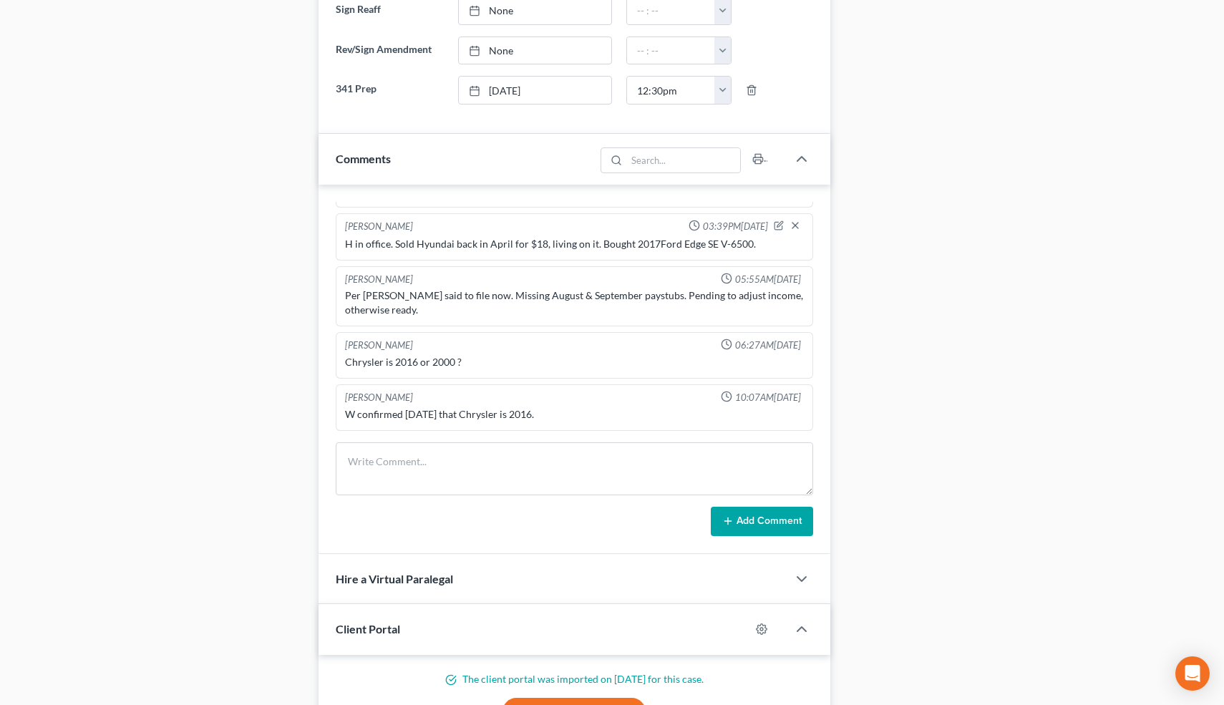
scroll to position [818, 0]
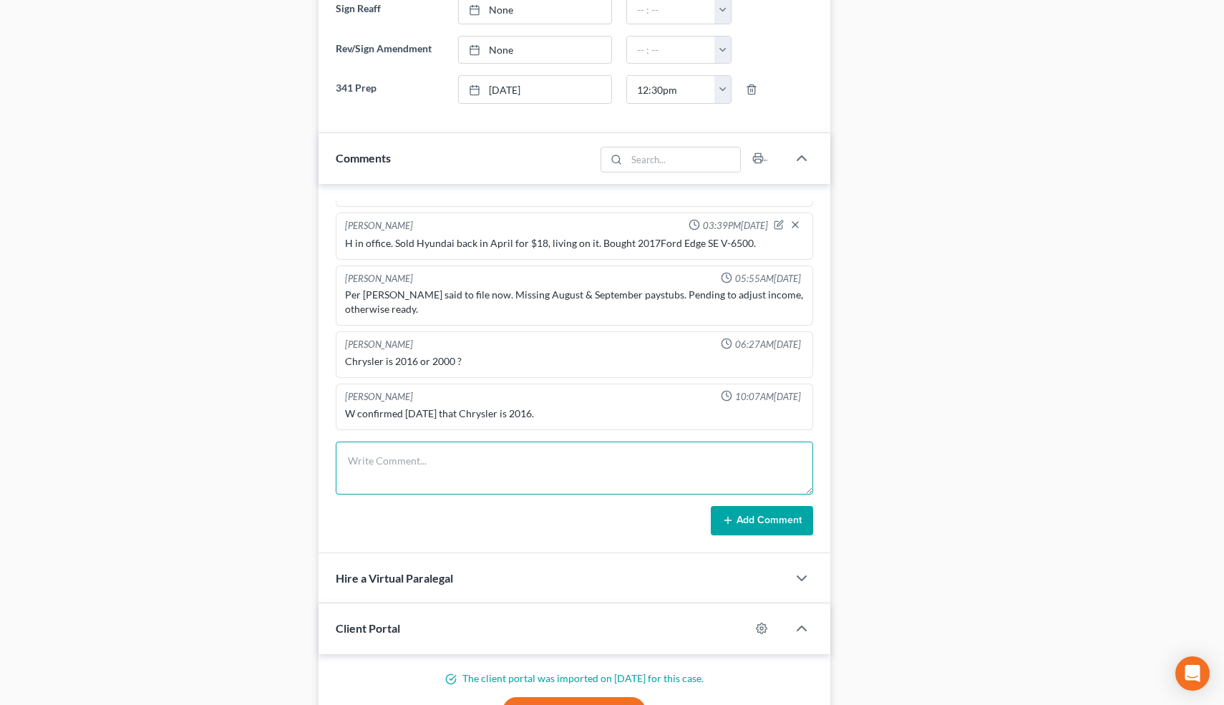
click at [414, 461] on textarea at bounding box center [575, 468] width 478 height 53
type textarea "PC re: 341 prep w/W and sent Instructions."
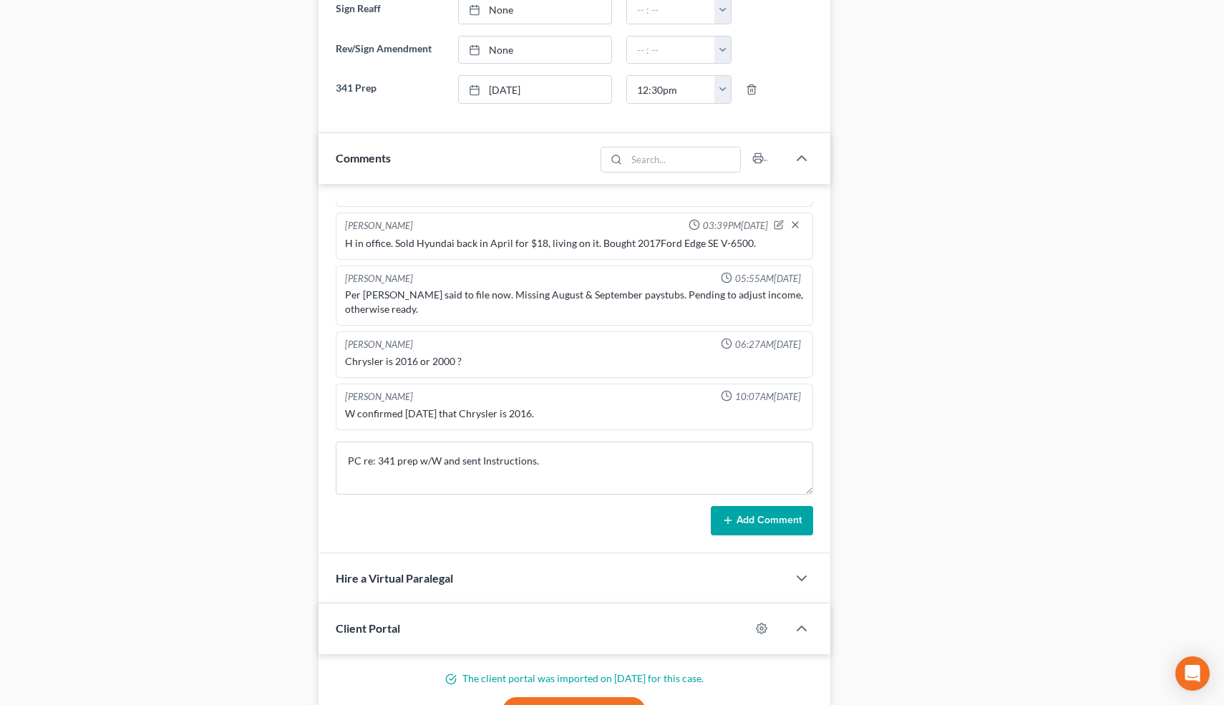
click at [756, 522] on button "Add Comment" at bounding box center [762, 521] width 102 height 30
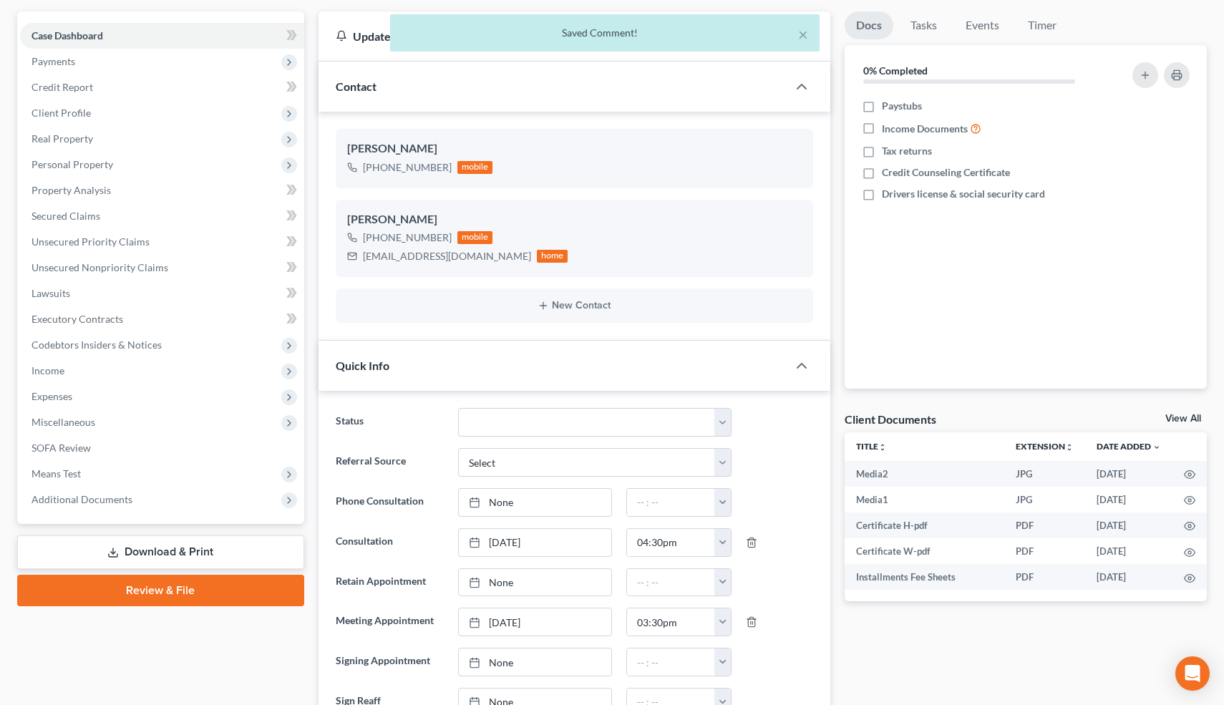
scroll to position [0, 0]
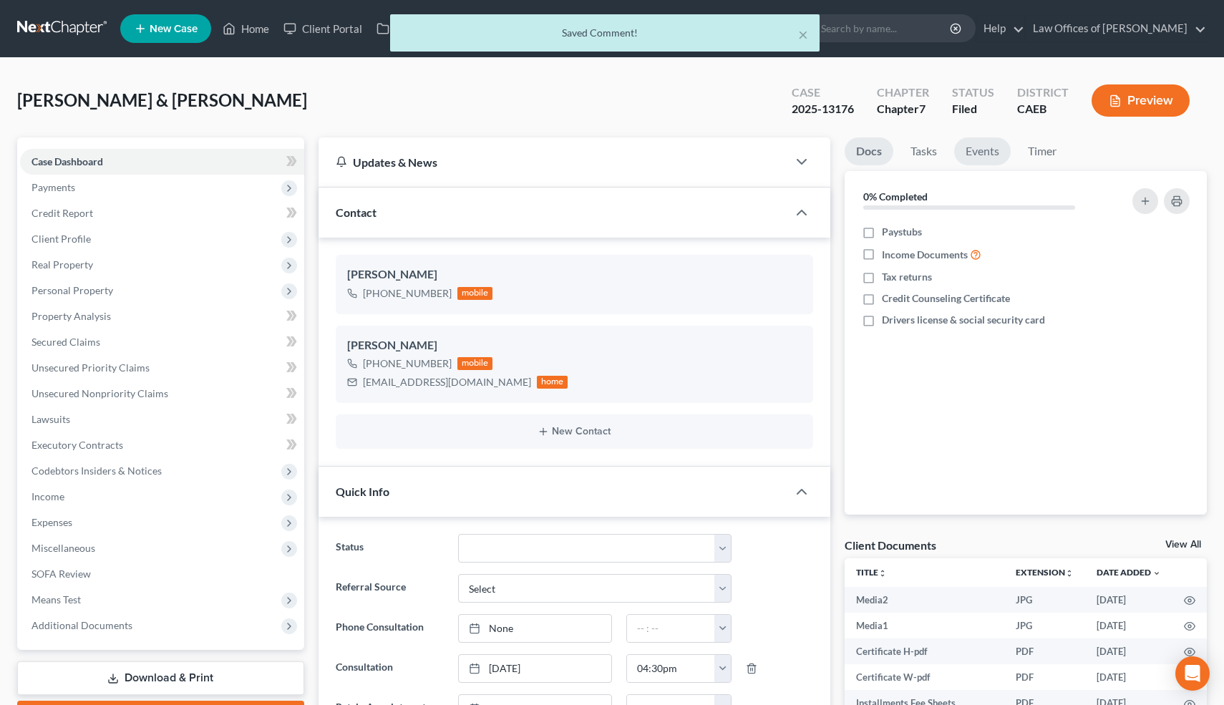
click at [986, 148] on link "Events" at bounding box center [982, 151] width 57 height 28
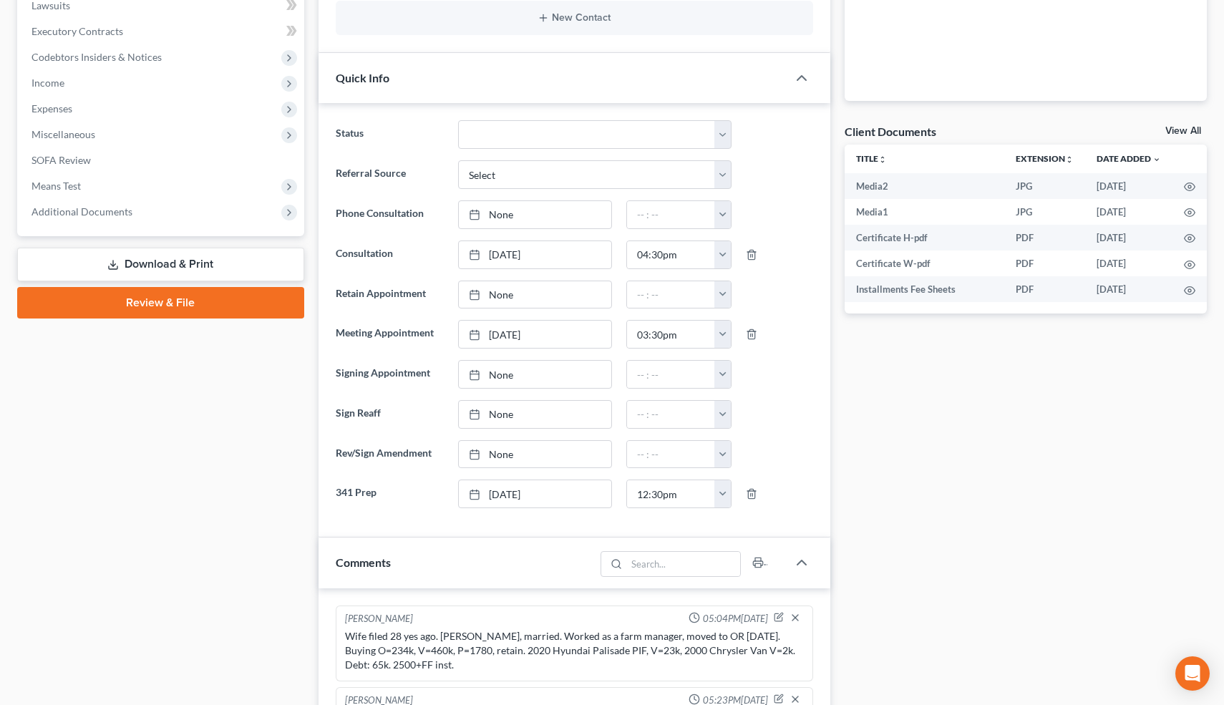
scroll to position [423, 0]
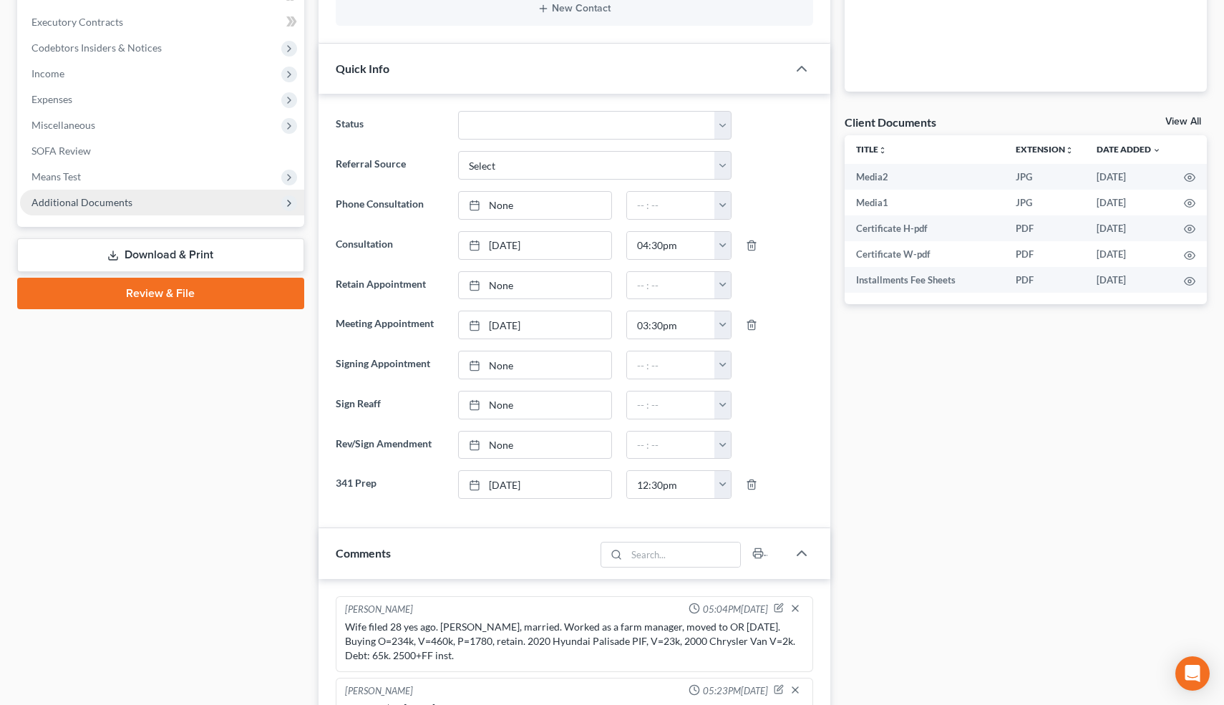
click at [122, 202] on span "Additional Documents" at bounding box center [81, 202] width 101 height 12
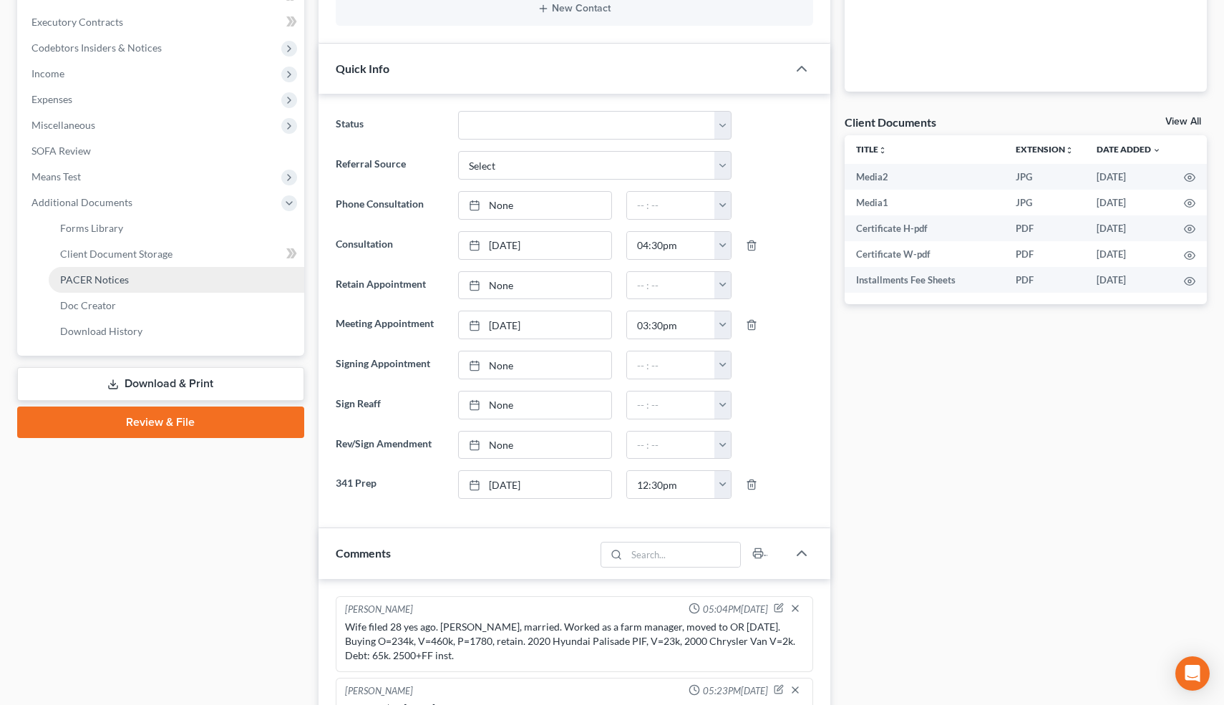
click at [108, 273] on span "PACER Notices" at bounding box center [94, 279] width 69 height 12
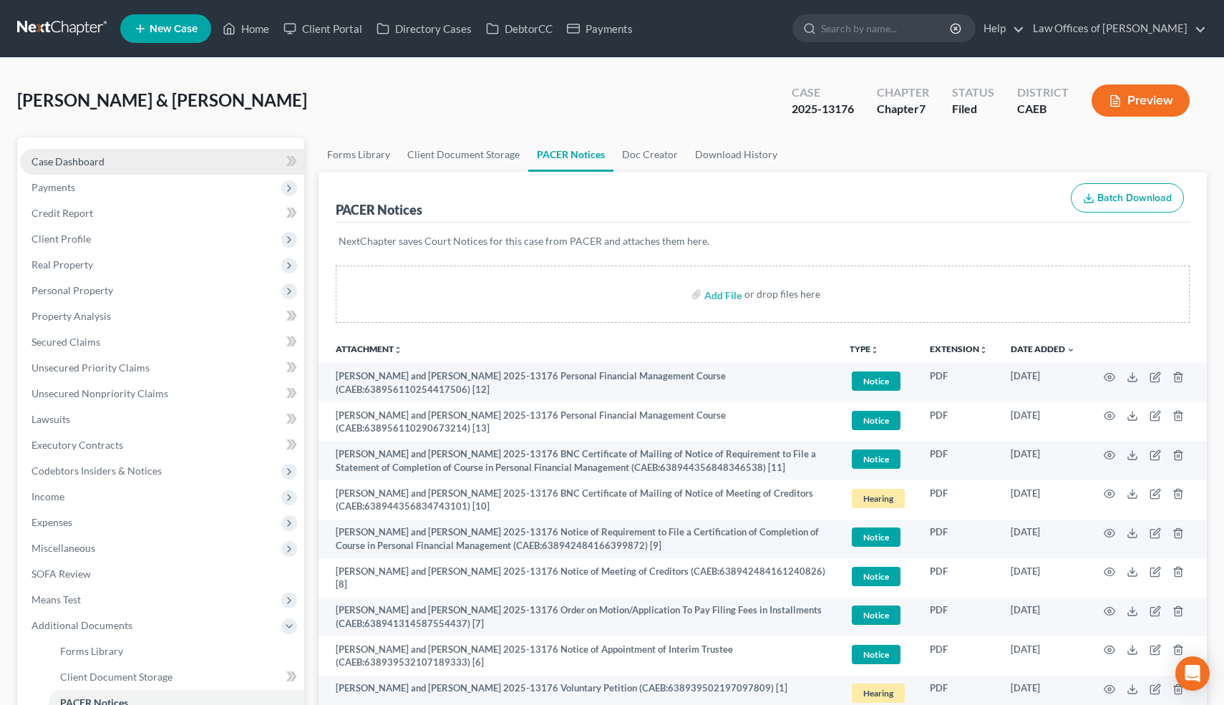
click at [112, 156] on link "Case Dashboard" at bounding box center [162, 162] width 284 height 26
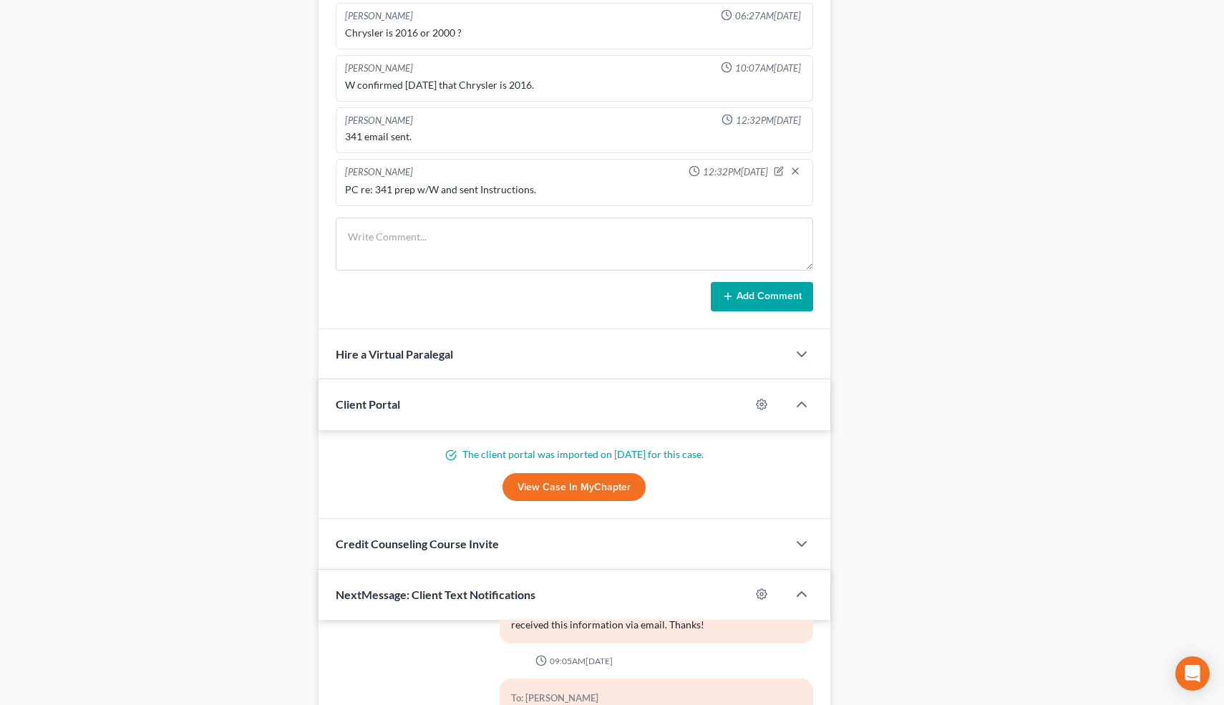
scroll to position [1035, 0]
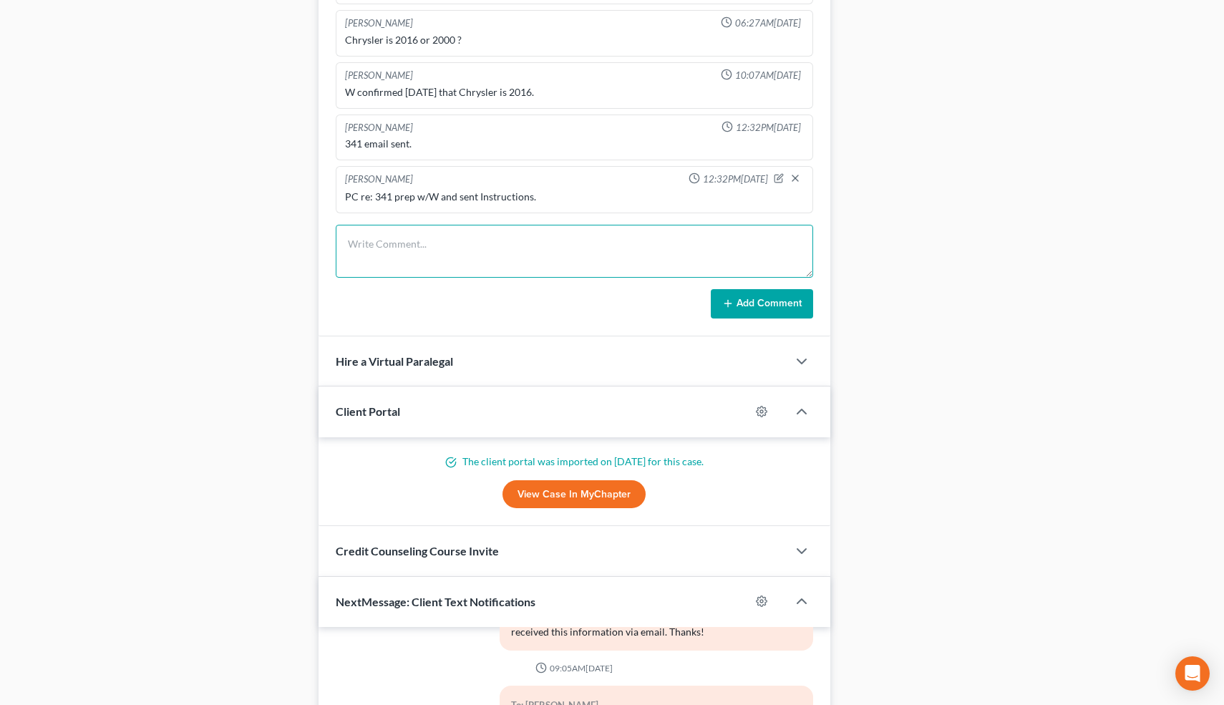
click at [424, 257] on textarea at bounding box center [575, 251] width 478 height 53
type textarea "P"
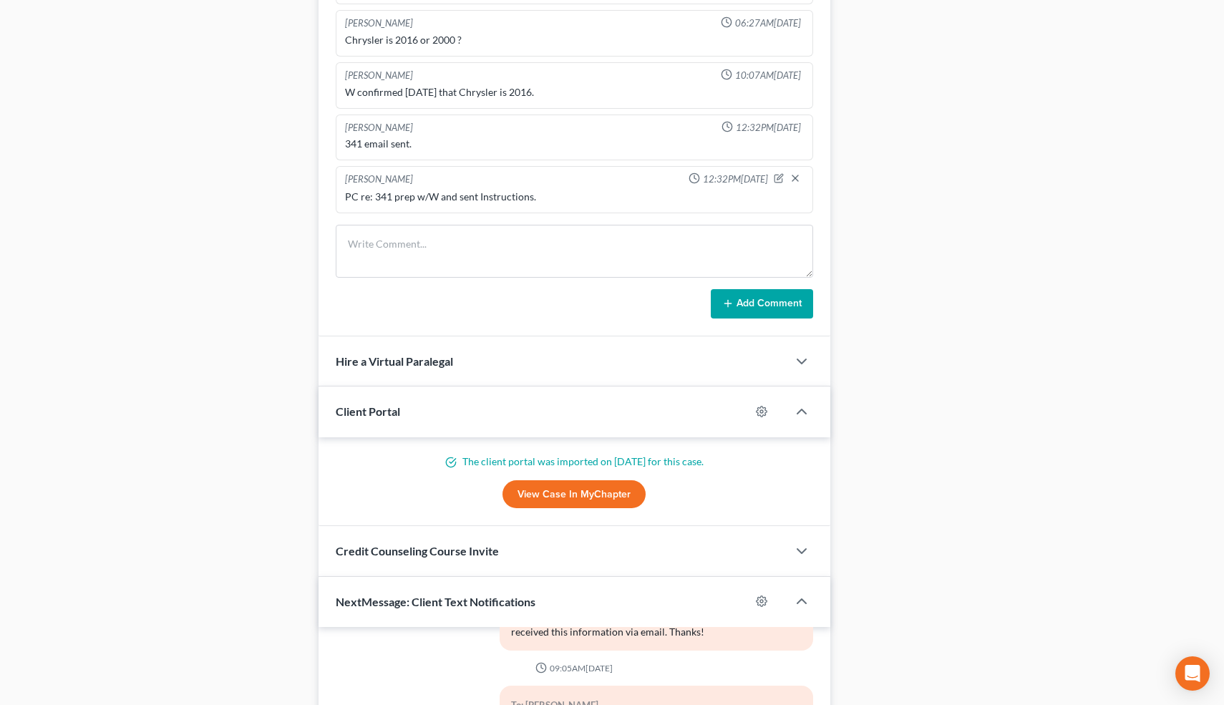
click at [261, 219] on div "Case Dashboard Payments Invoices Payments Payments Credit Report Client Profile" at bounding box center [160, 24] width 301 height 1845
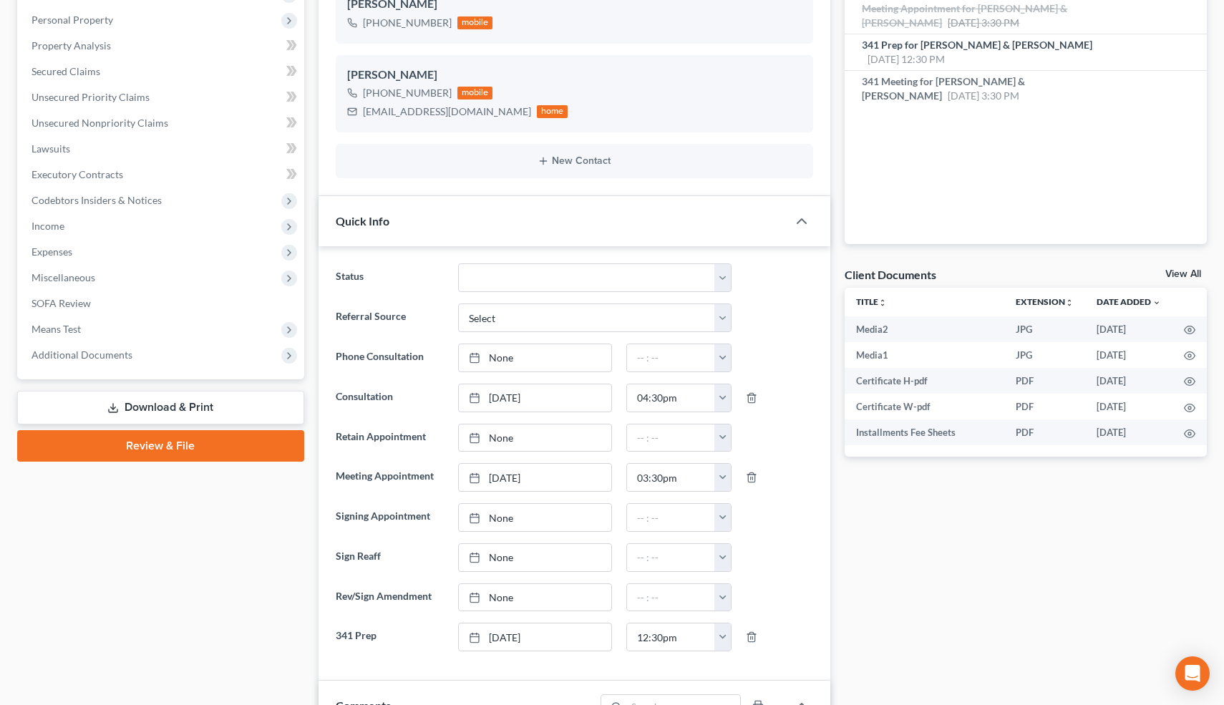
scroll to position [0, 0]
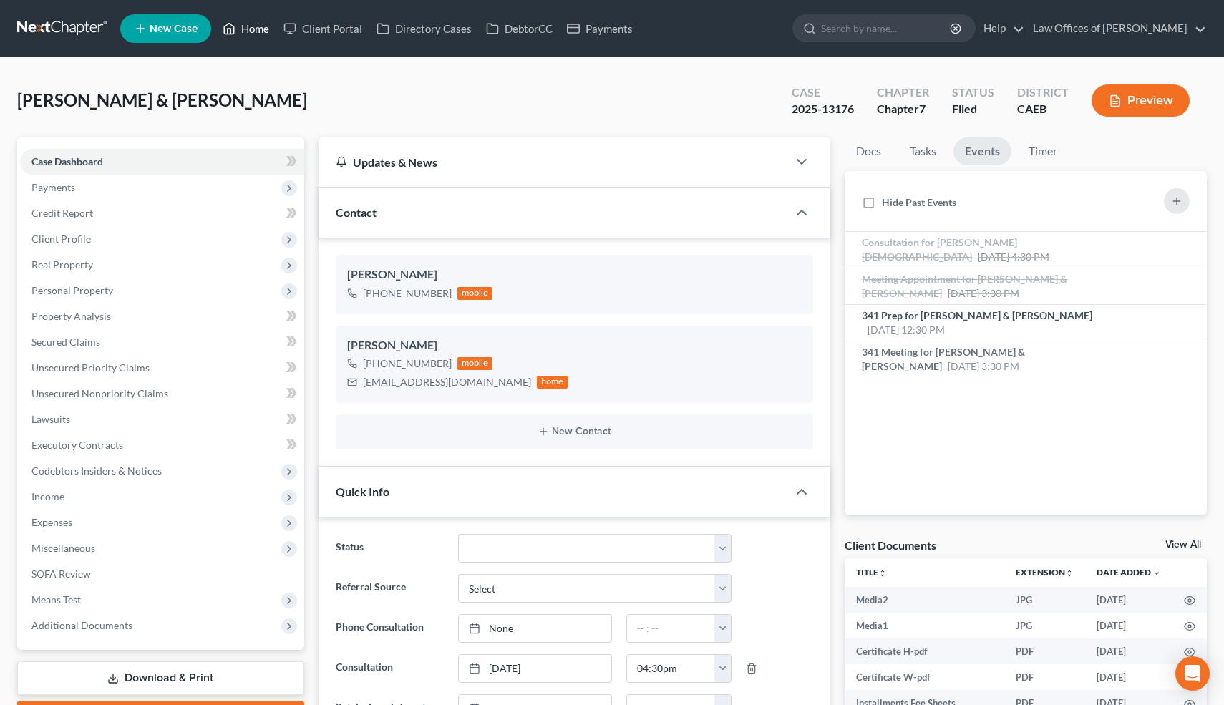
click at [255, 29] on link "Home" at bounding box center [245, 29] width 61 height 26
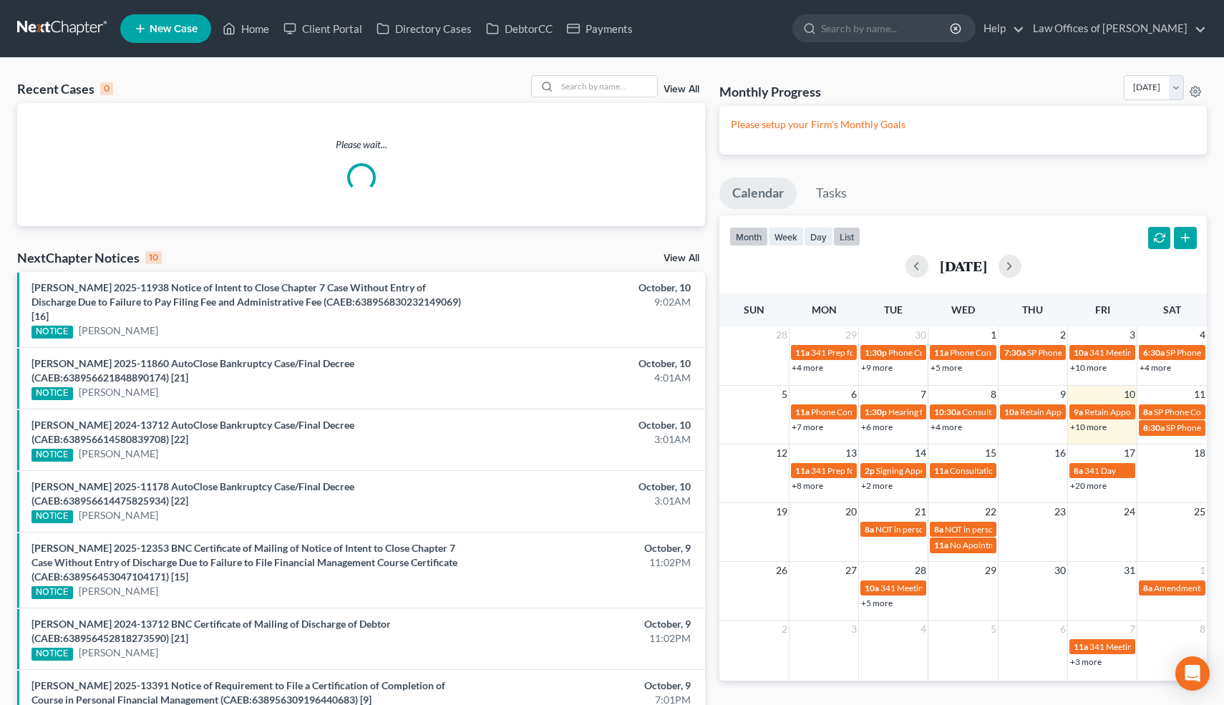
click at [854, 239] on button "list" at bounding box center [846, 236] width 27 height 19
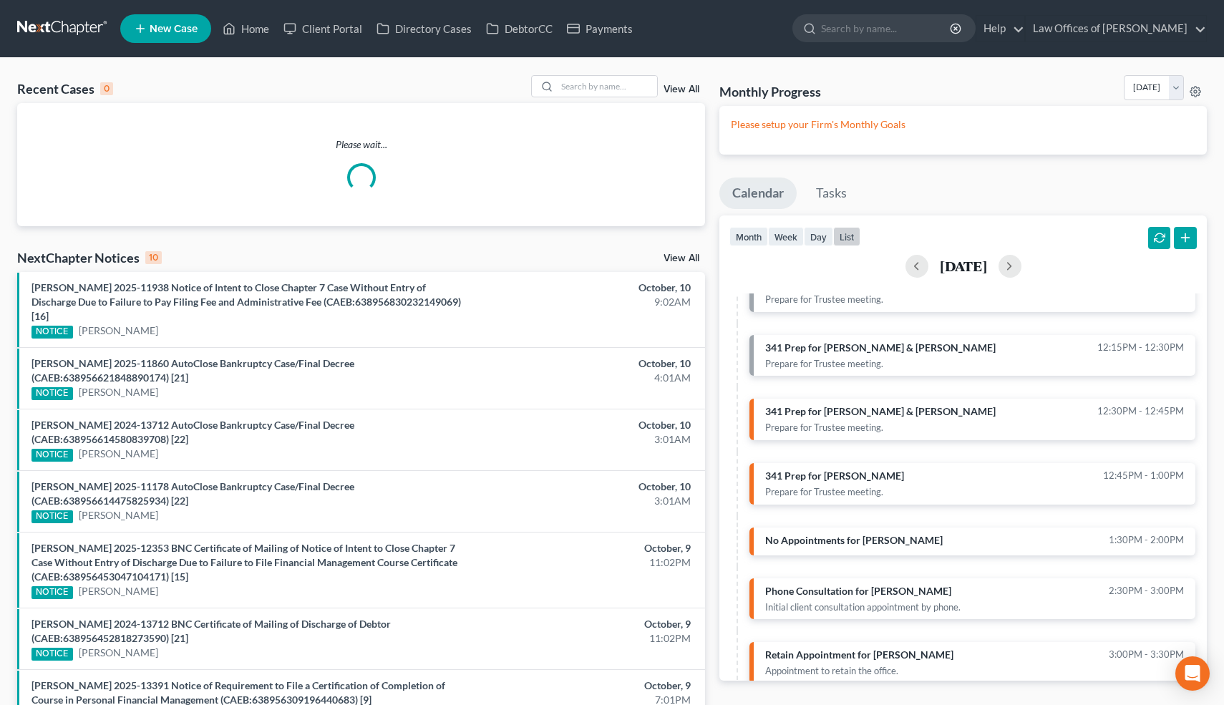
scroll to position [247, 0]
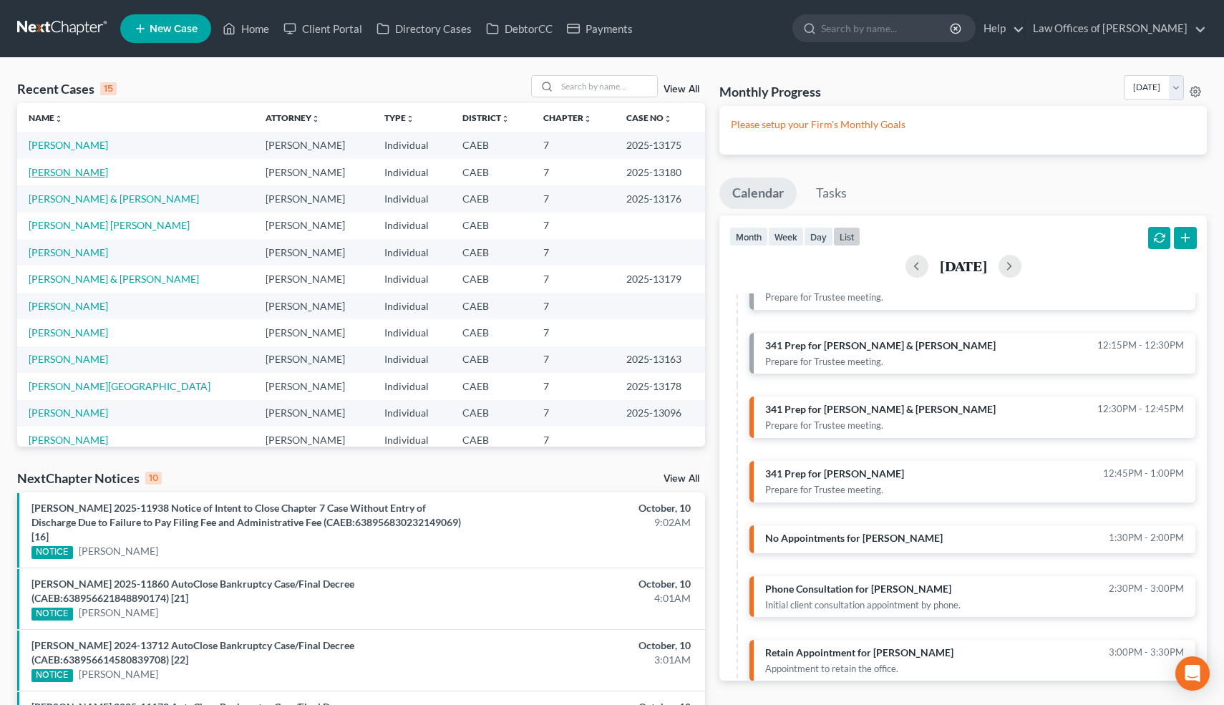
click at [70, 172] on link "[PERSON_NAME]" at bounding box center [68, 172] width 79 height 12
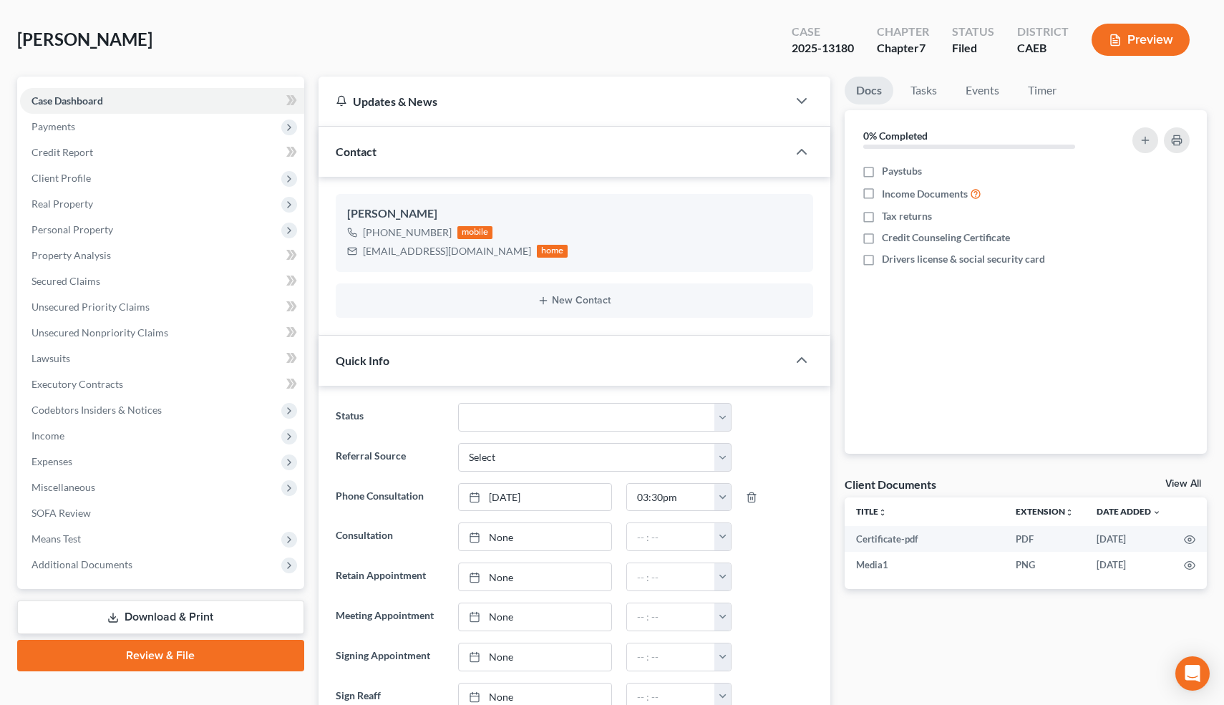
scroll to position [59, 0]
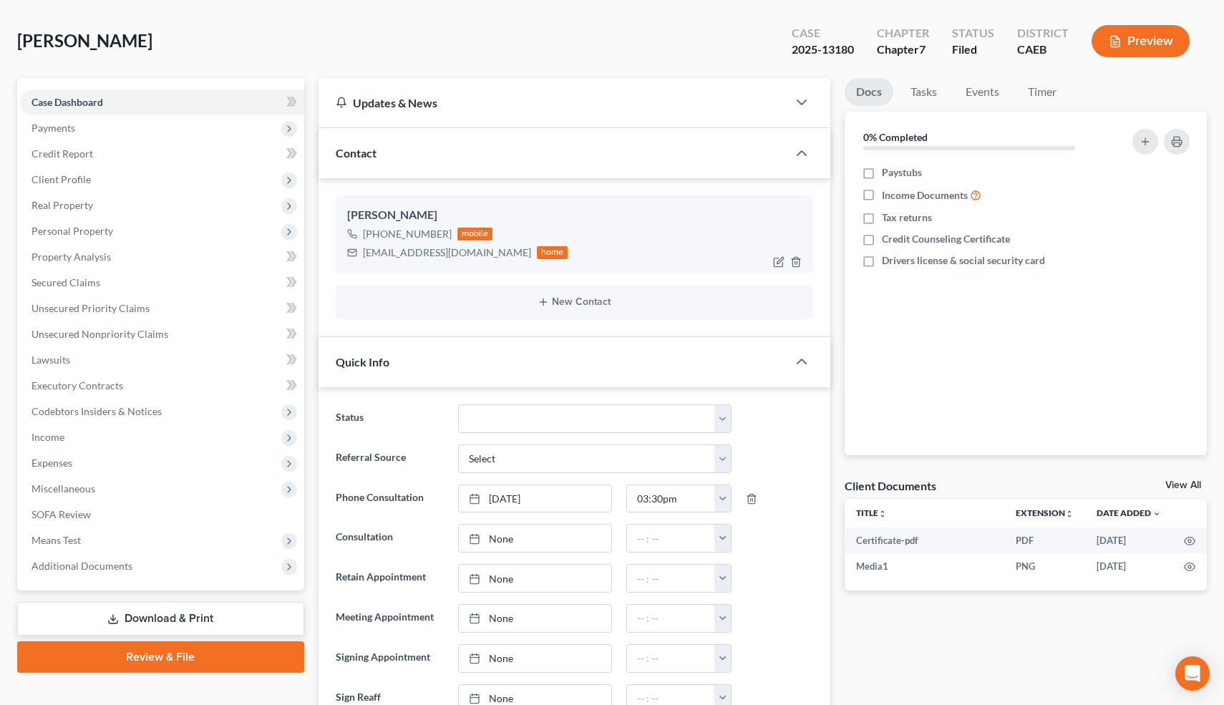
click at [391, 251] on div "[EMAIL_ADDRESS][DOMAIN_NAME]" at bounding box center [447, 252] width 168 height 14
copy div "[EMAIL_ADDRESS][DOMAIN_NAME]"
click at [982, 99] on link "Events" at bounding box center [982, 92] width 57 height 28
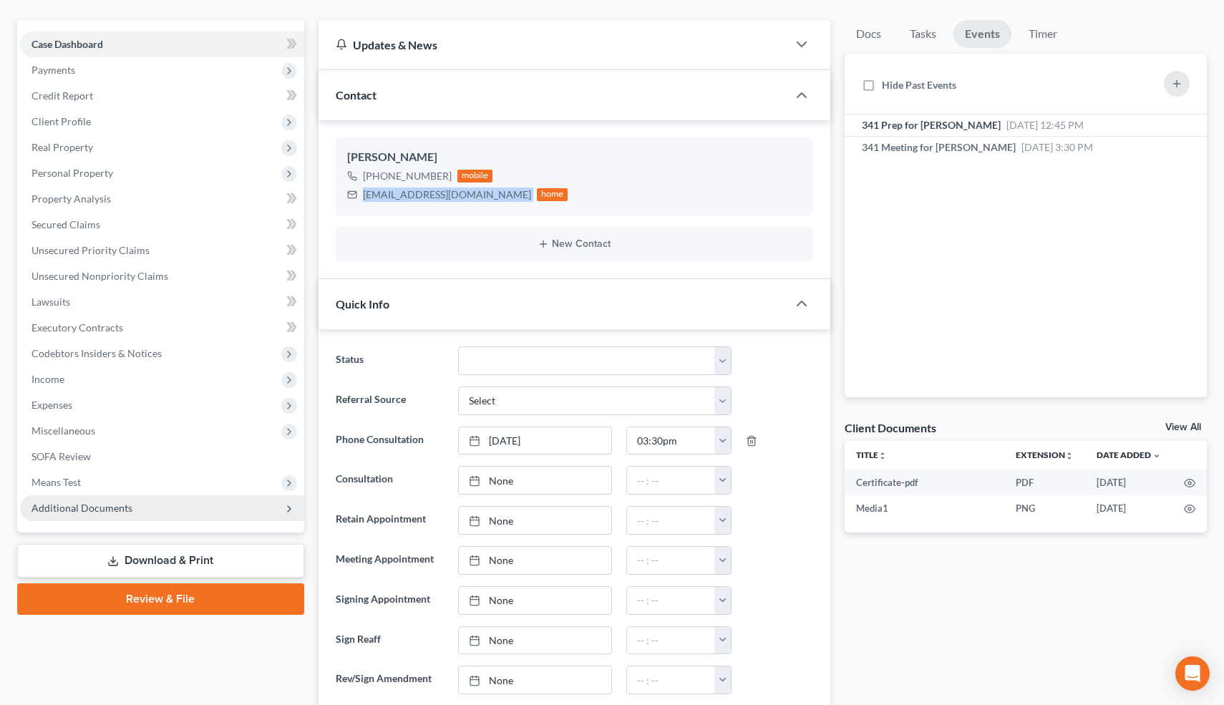
scroll to position [138, 0]
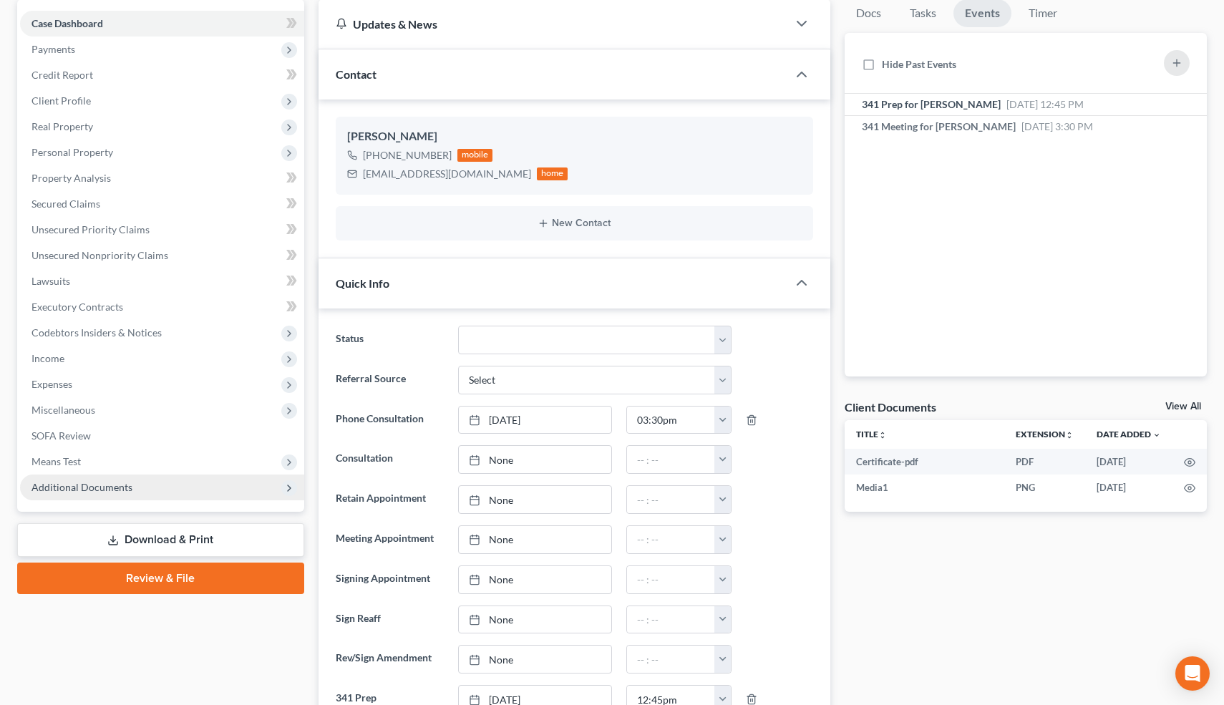
click at [128, 486] on span "Additional Documents" at bounding box center [81, 487] width 101 height 12
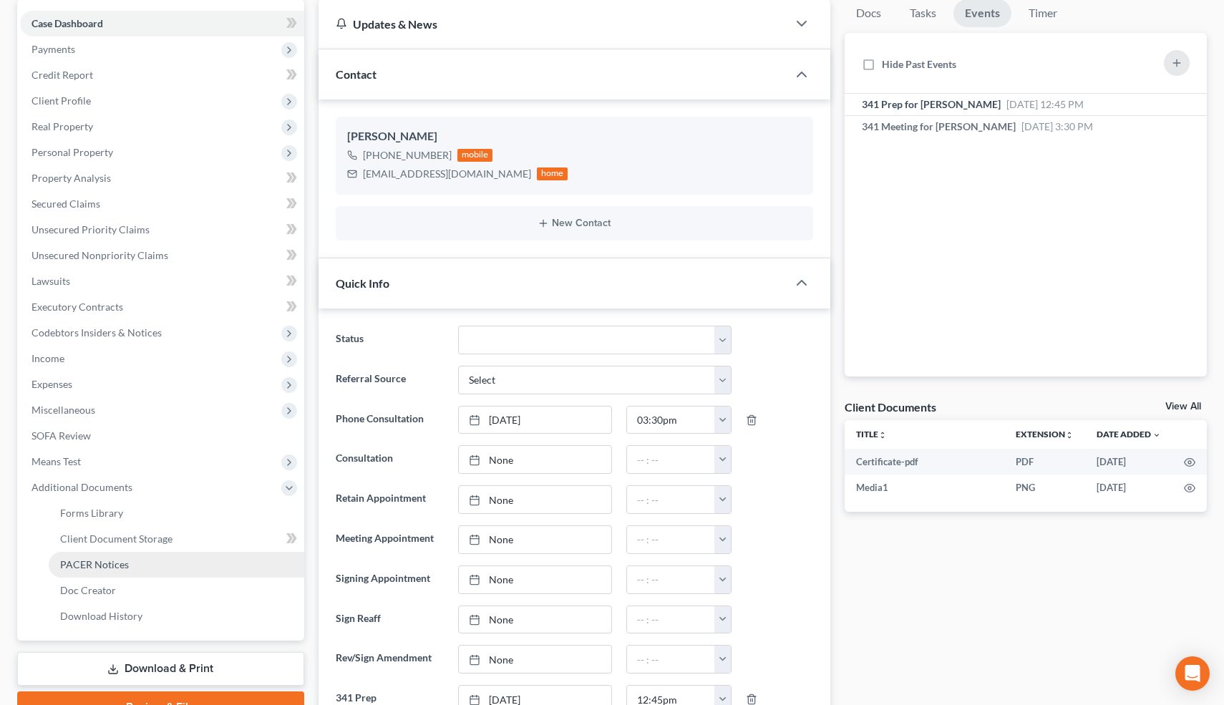
click at [116, 557] on link "PACER Notices" at bounding box center [177, 565] width 256 height 26
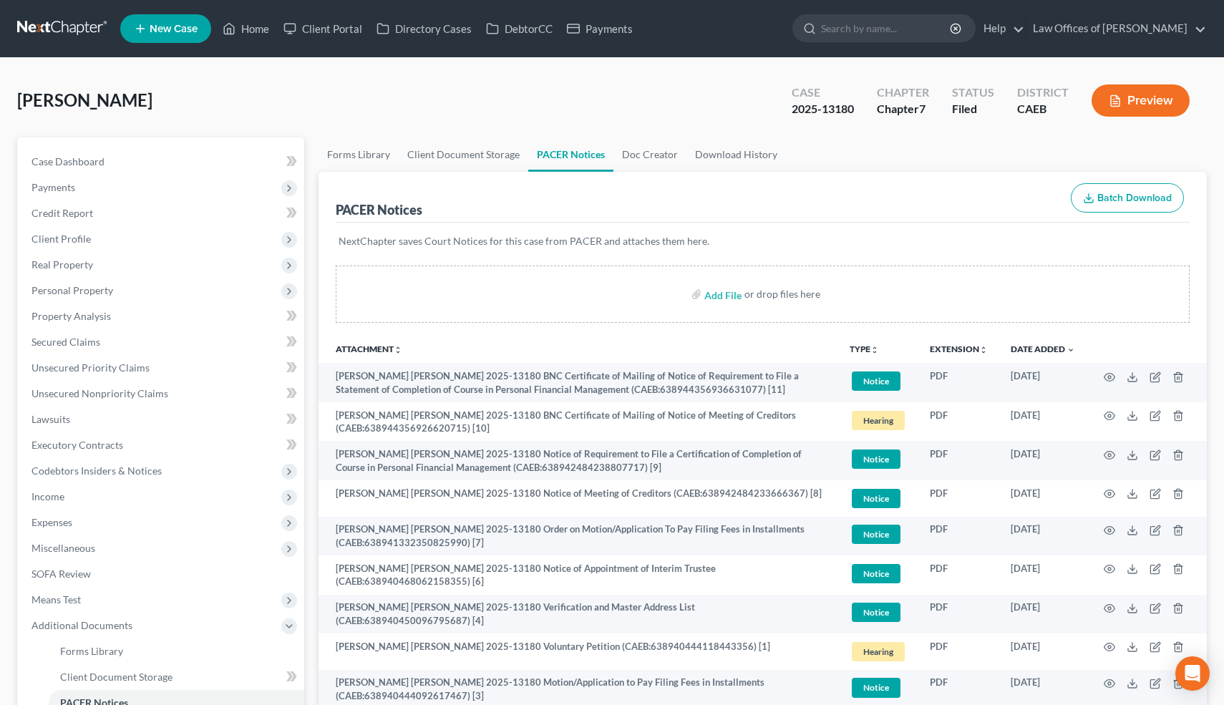
click at [315, 370] on div "Forms Library Client Document Storage PACER Notices Doc Creator Download Histor…" at bounding box center [762, 499] width 903 height 724
click at [98, 163] on span "Case Dashboard" at bounding box center [67, 161] width 73 height 12
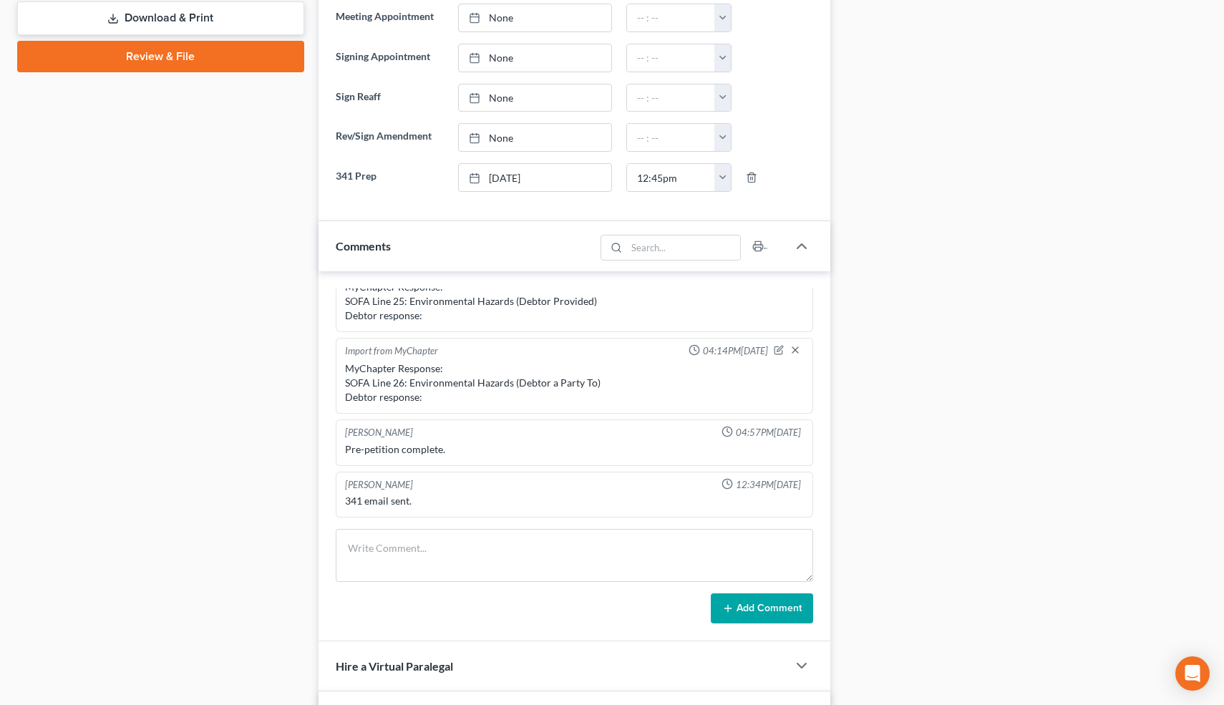
scroll to position [3015, 0]
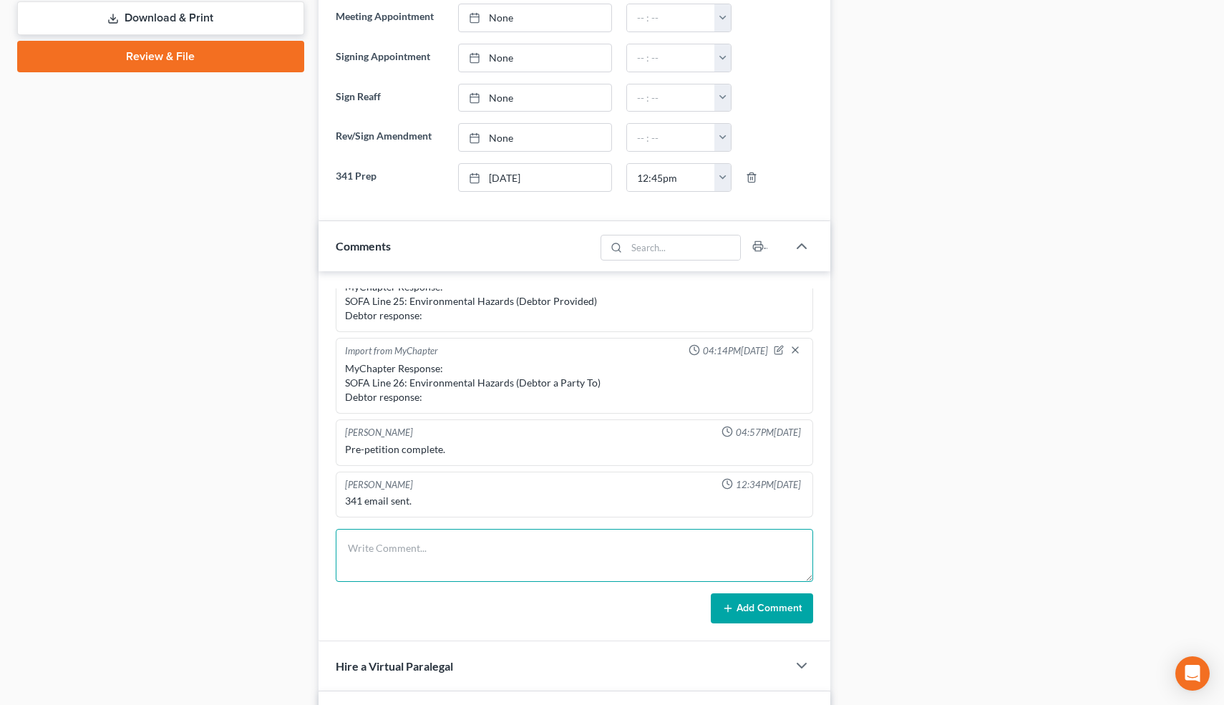
click at [397, 542] on textarea at bounding box center [575, 555] width 478 height 53
type textarea "PC re: 341 prep."
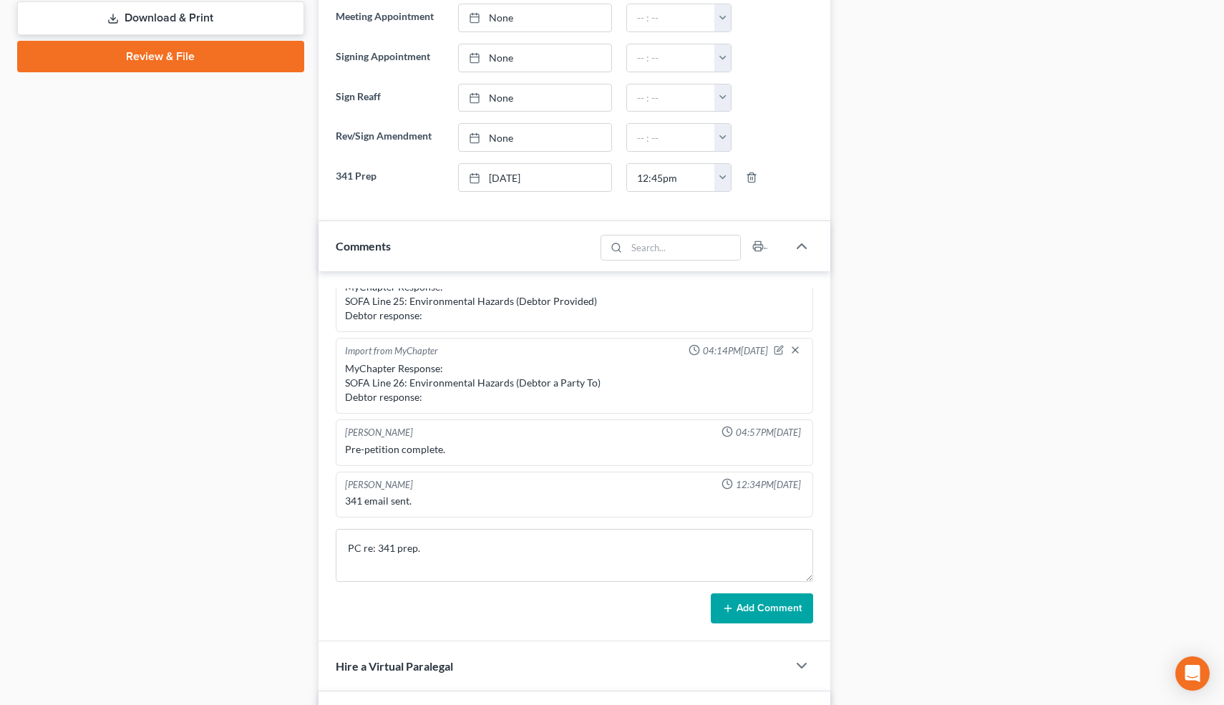
click at [742, 605] on button "Add Comment" at bounding box center [762, 608] width 102 height 30
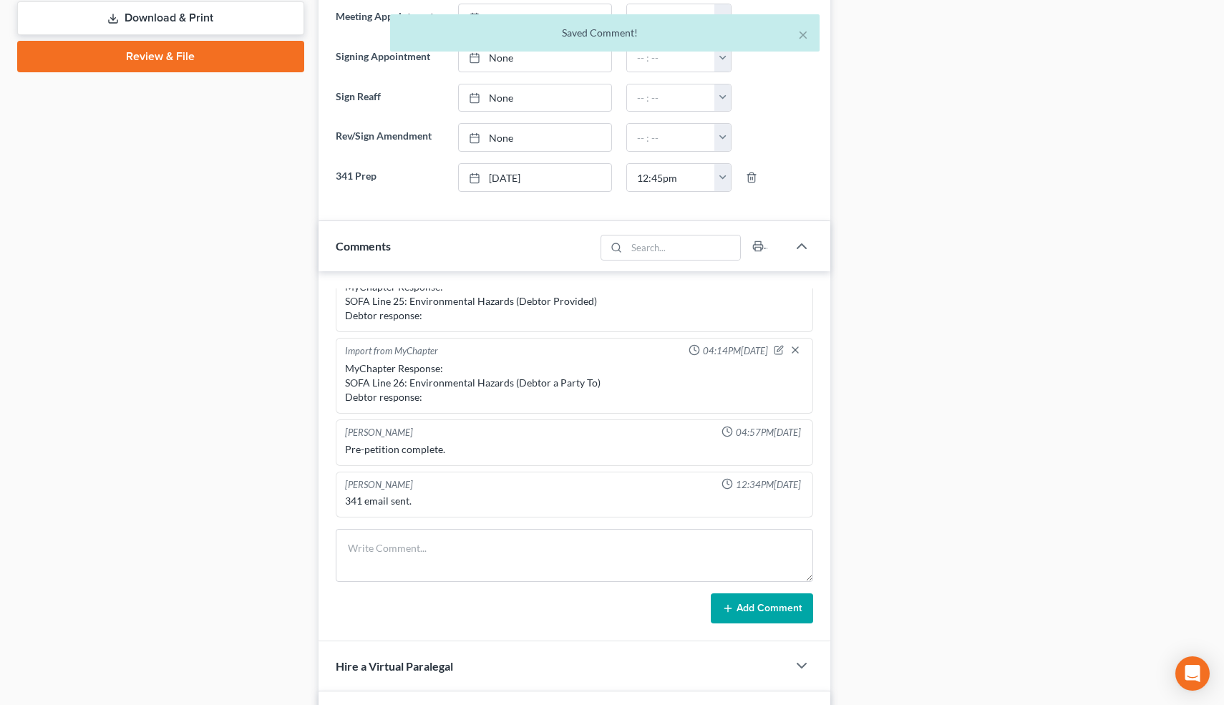
scroll to position [636, 0]
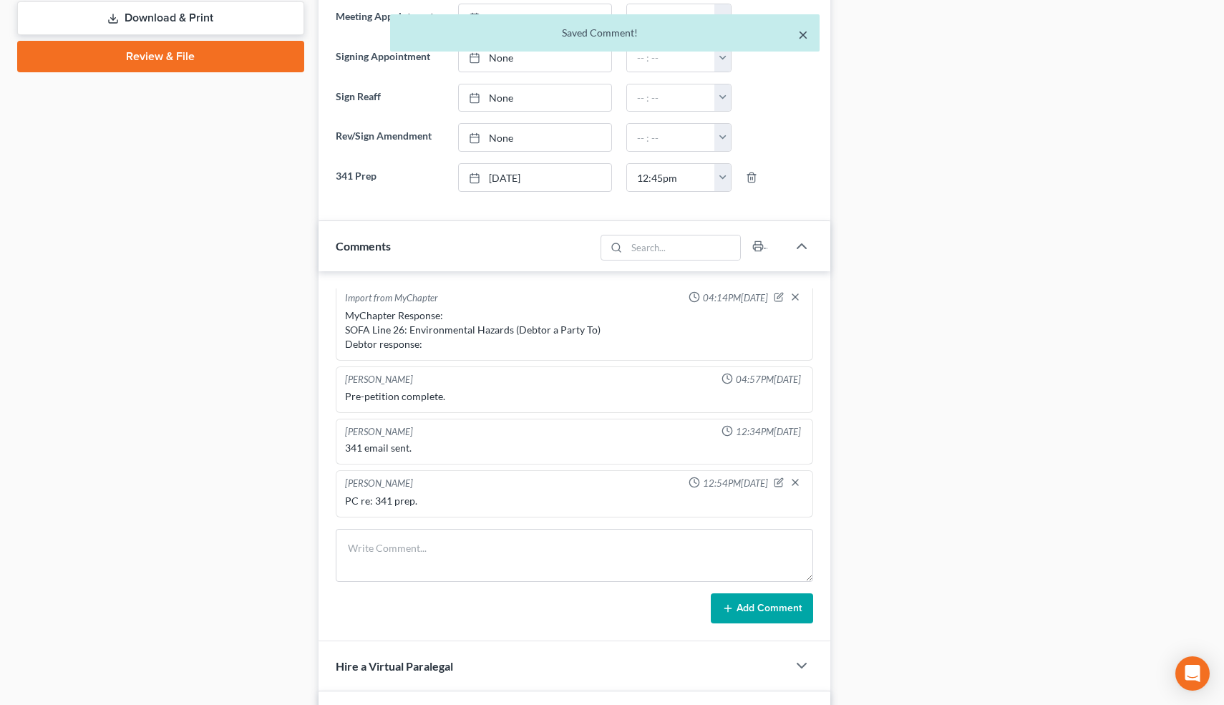
click at [804, 37] on button "×" at bounding box center [803, 34] width 10 height 17
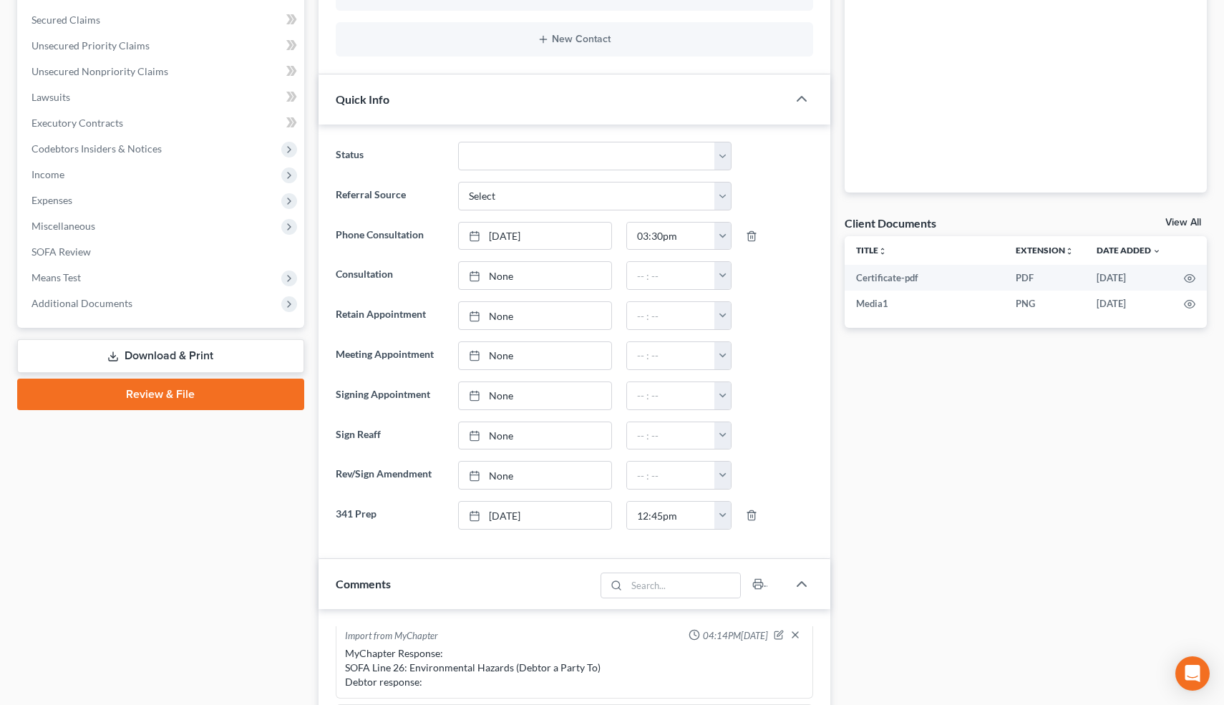
scroll to position [0, 0]
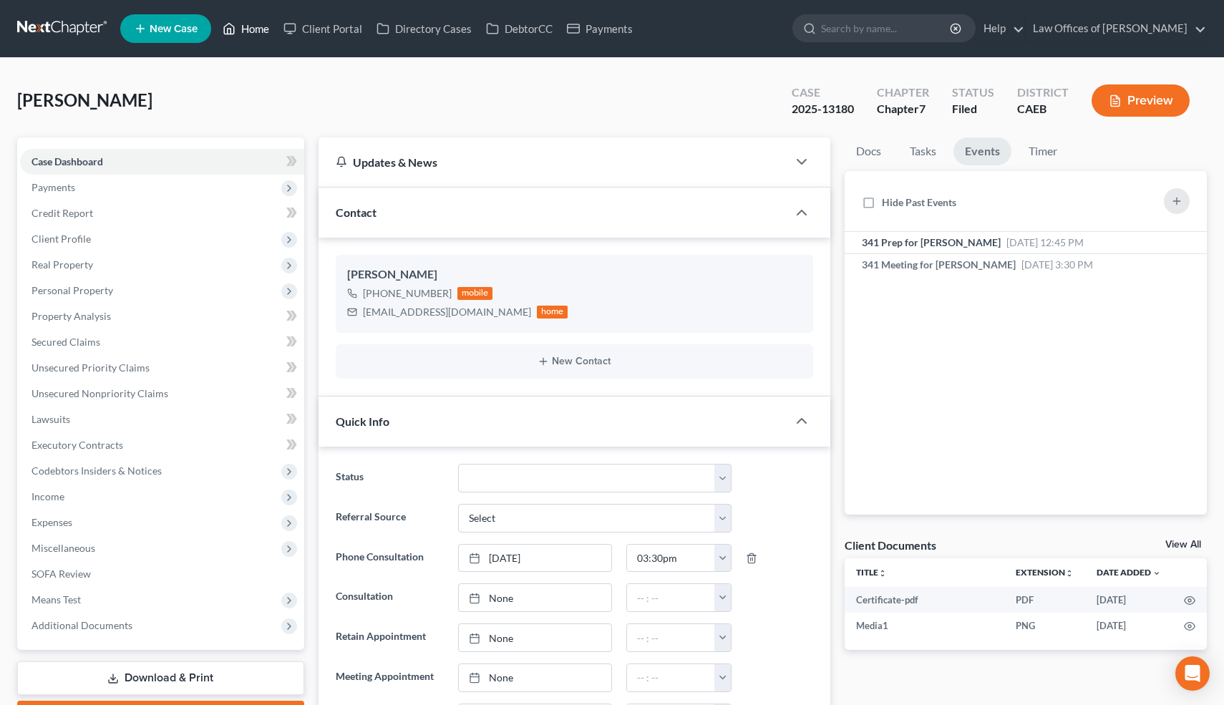
click at [259, 32] on link "Home" at bounding box center [245, 29] width 61 height 26
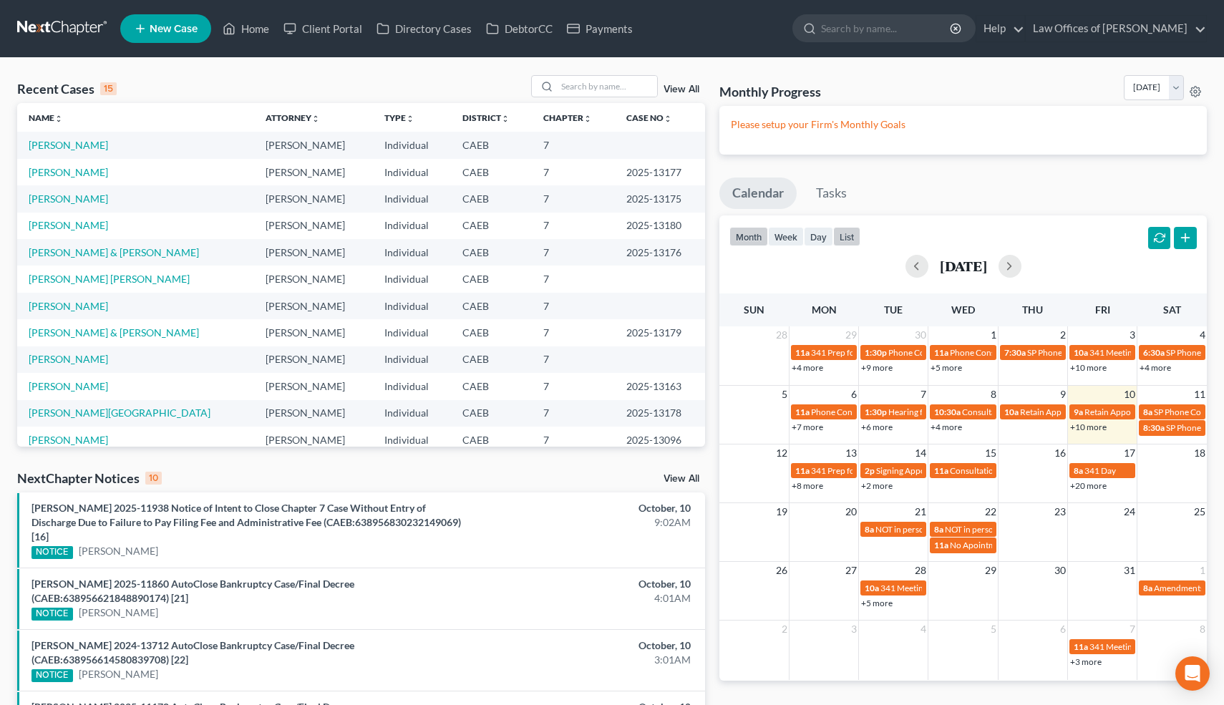
click at [850, 238] on button "list" at bounding box center [846, 236] width 27 height 19
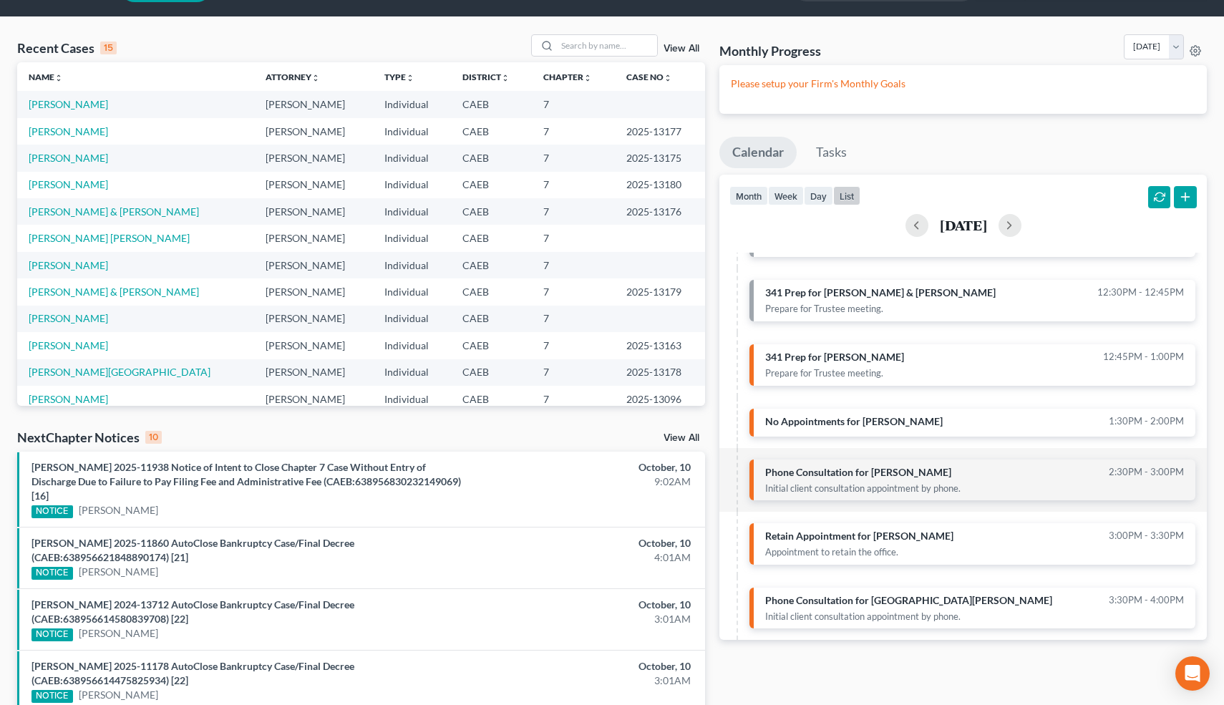
scroll to position [42, 0]
